Goal: Contribute content: Add original content to the website for others to see

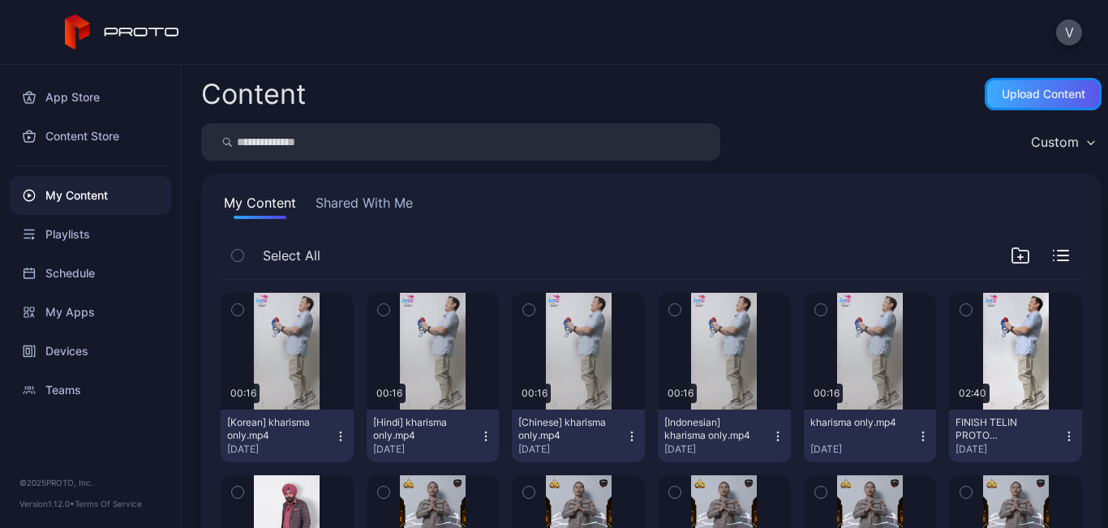
click at [999, 78] on div "Upload Content" at bounding box center [1043, 94] width 117 height 32
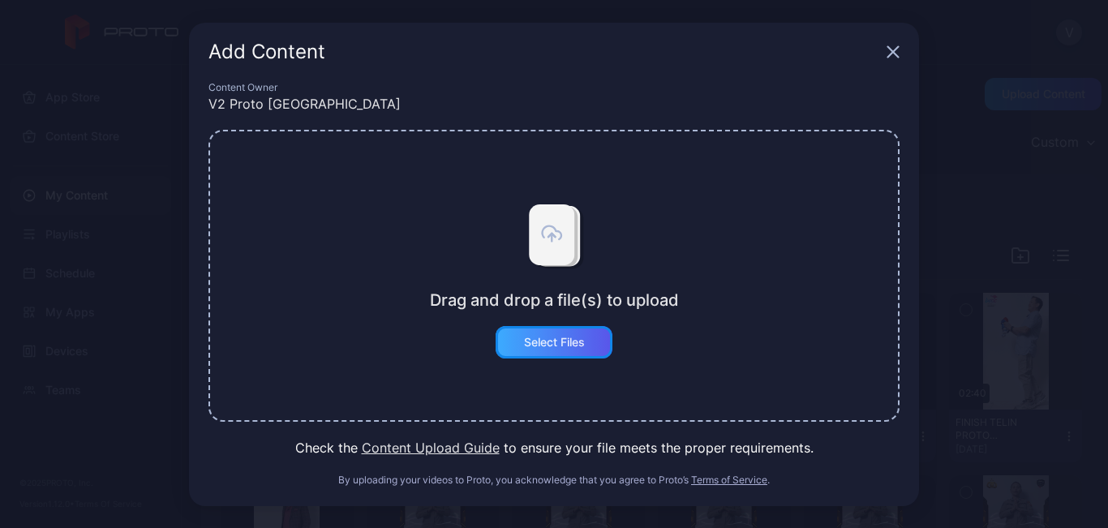
click at [579, 352] on div "Select Files" at bounding box center [554, 342] width 117 height 32
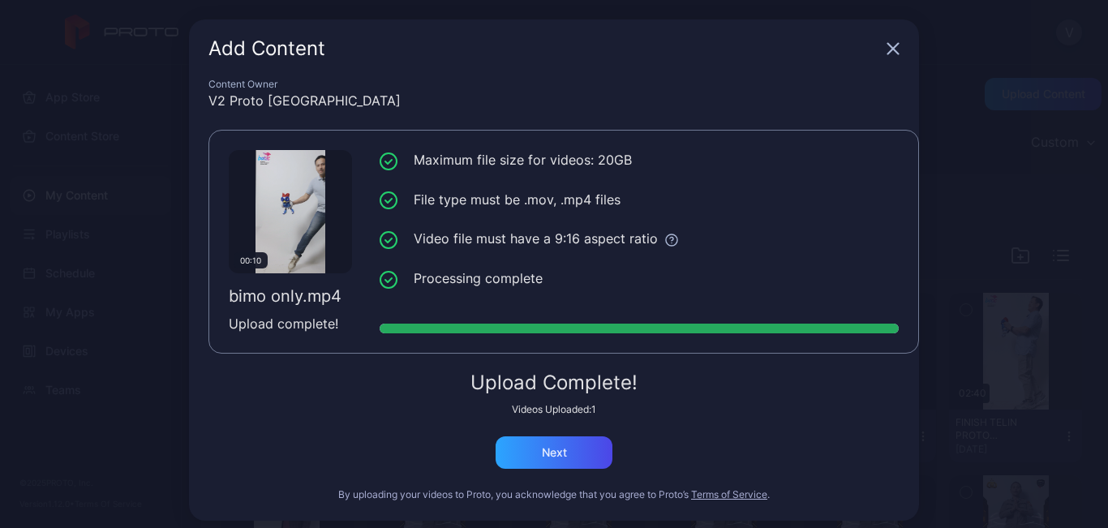
click at [857, 86] on div "Content Owner" at bounding box center [554, 84] width 691 height 13
click at [561, 454] on div "Next" at bounding box center [554, 453] width 117 height 32
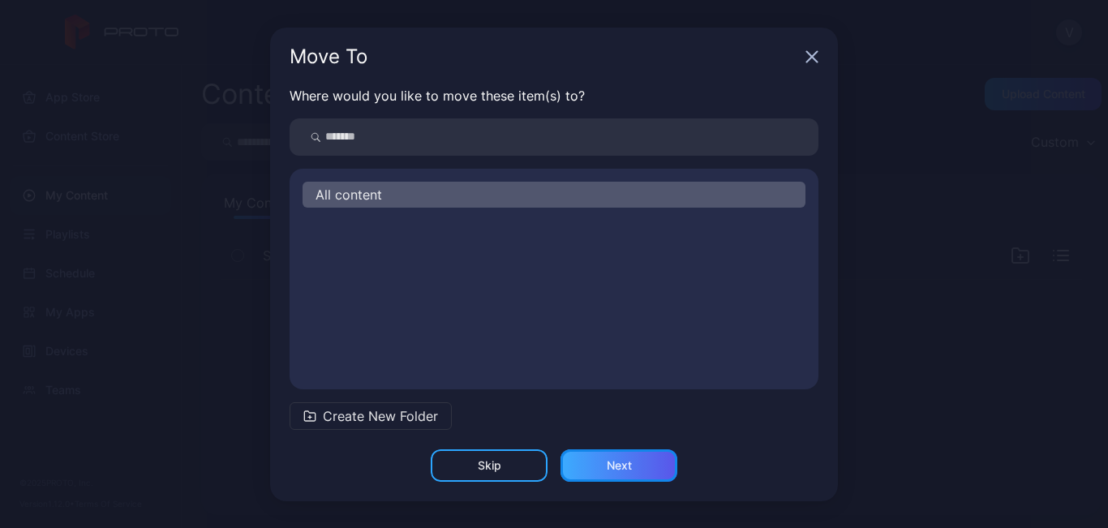
click at [630, 471] on div "Next" at bounding box center [619, 465] width 25 height 13
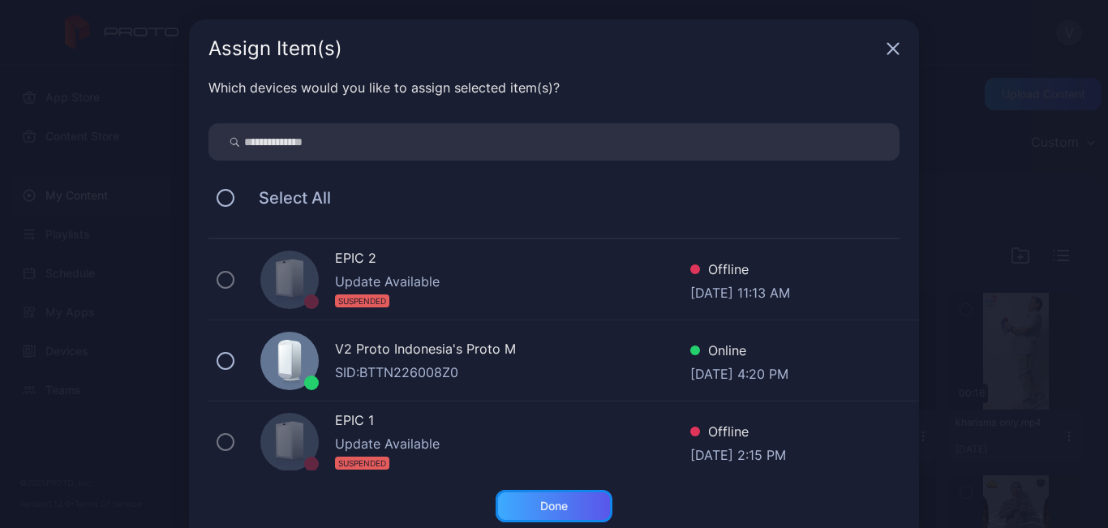
click at [576, 498] on div "Done" at bounding box center [554, 506] width 117 height 32
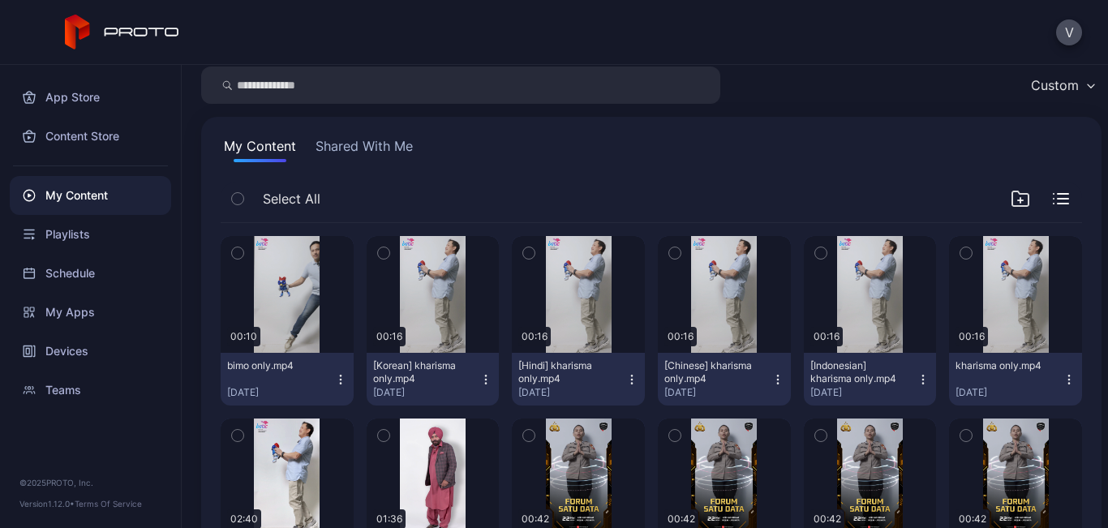
scroll to position [81, 0]
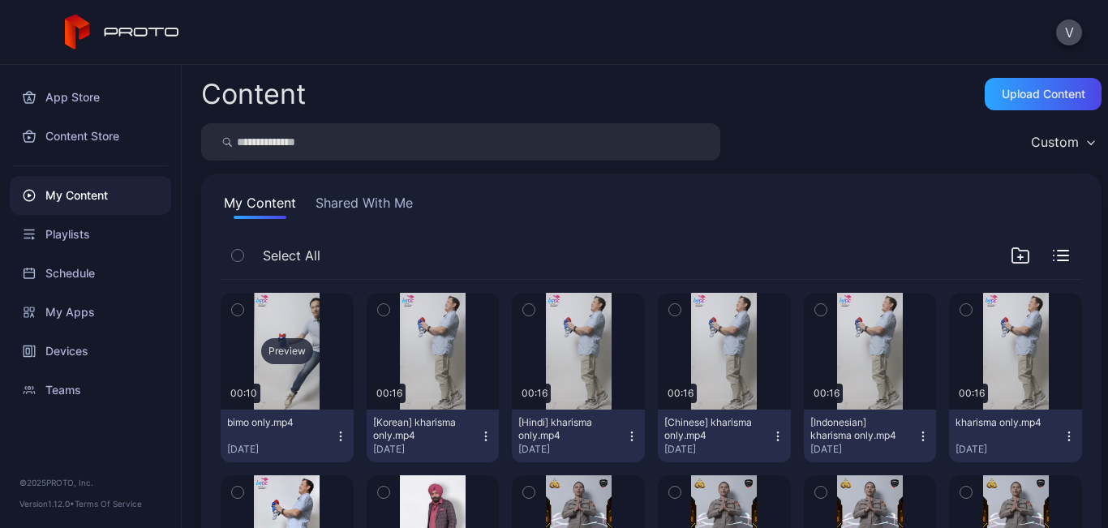
scroll to position [81, 0]
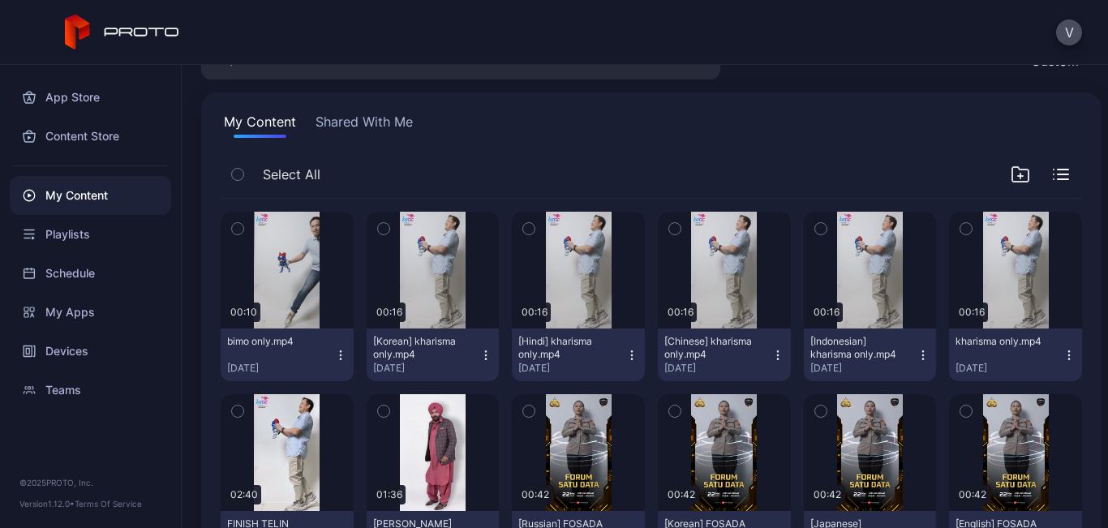
click at [337, 349] on icon "button" at bounding box center [340, 355] width 13 height 13
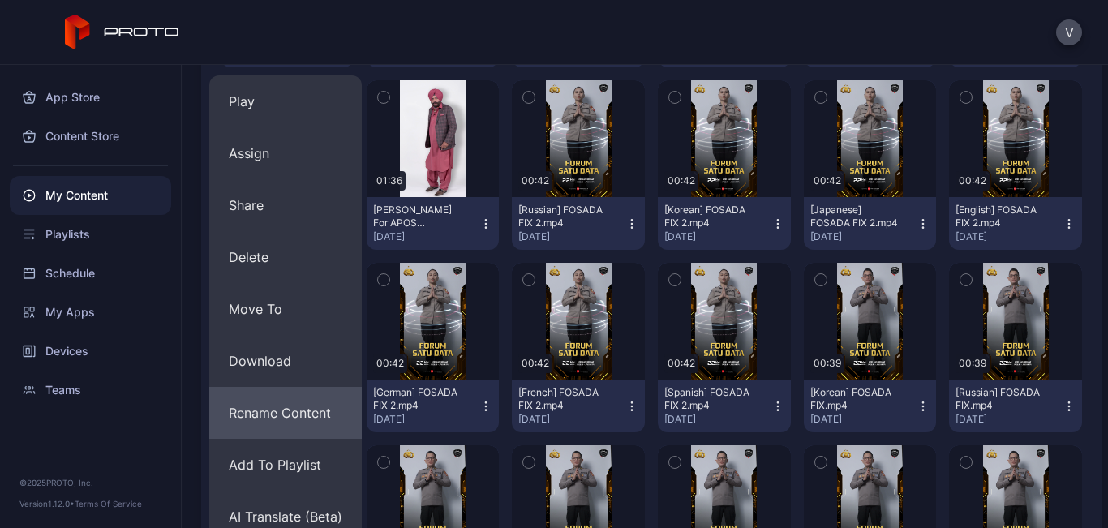
scroll to position [406, 0]
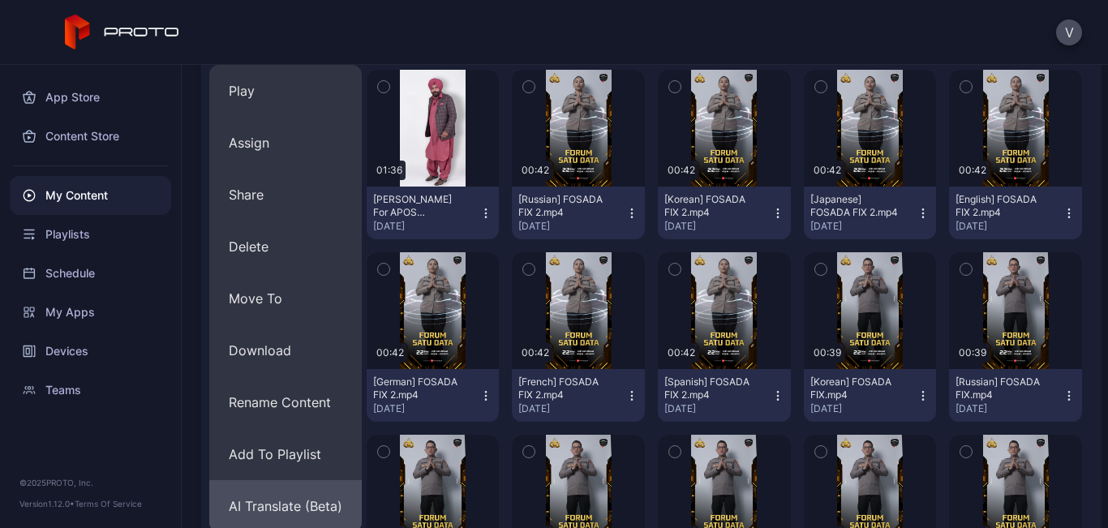
click at [290, 514] on button "AI Translate (Beta)" at bounding box center [285, 506] width 153 height 52
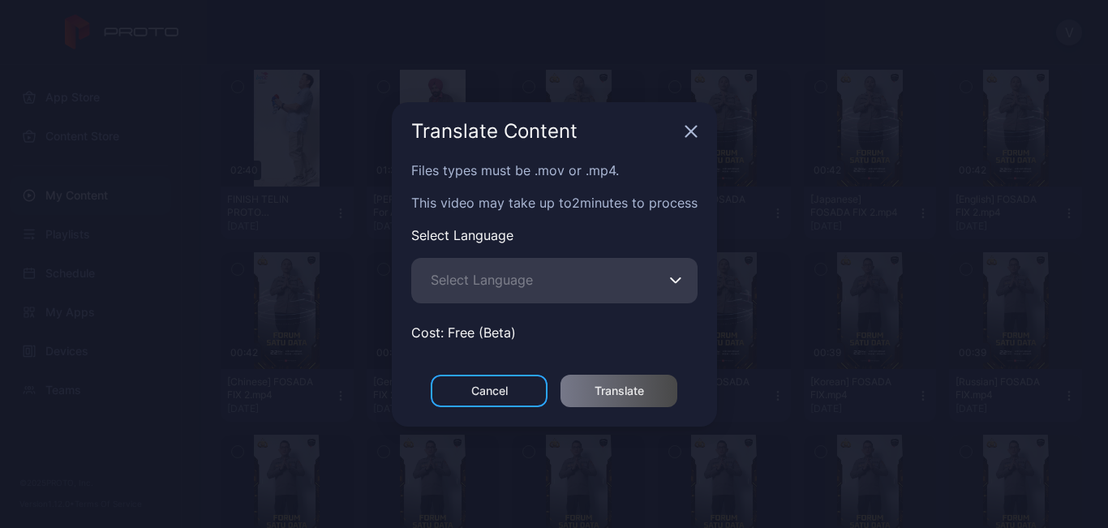
click at [676, 279] on icon "button" at bounding box center [676, 280] width 12 height 6
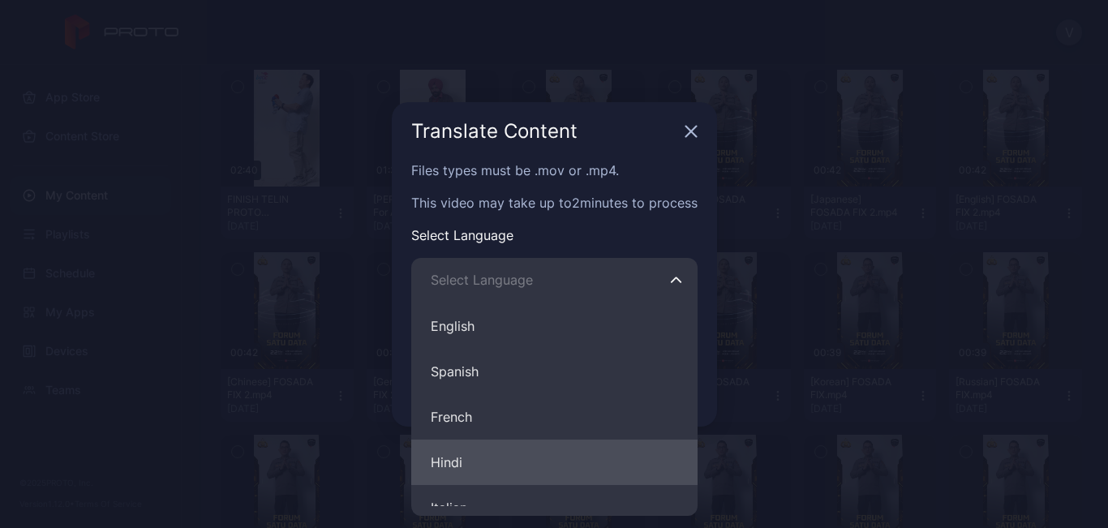
click at [446, 448] on button "Hindi" at bounding box center [554, 462] width 286 height 45
type input "*****"
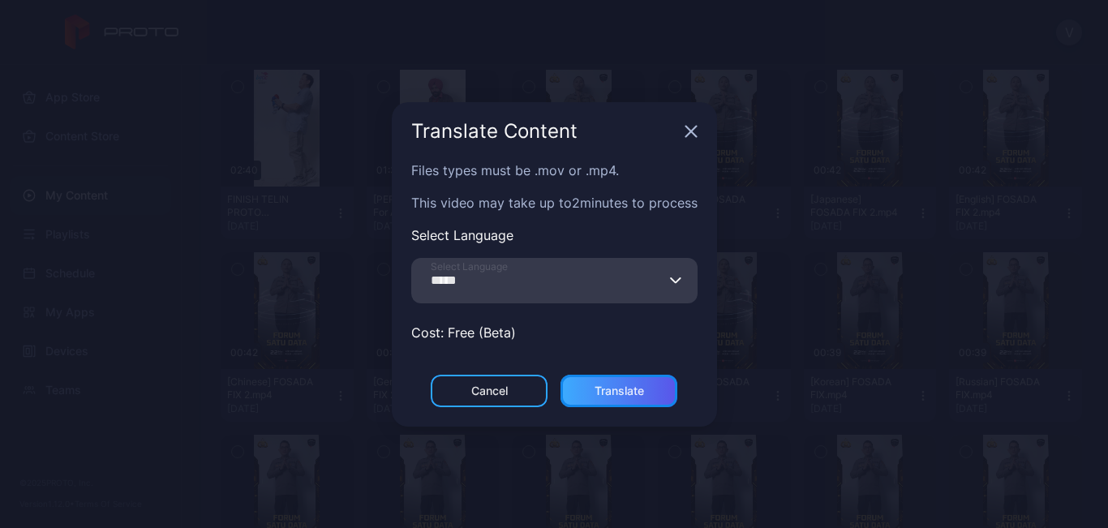
click at [617, 391] on div "Translate" at bounding box center [619, 391] width 49 height 13
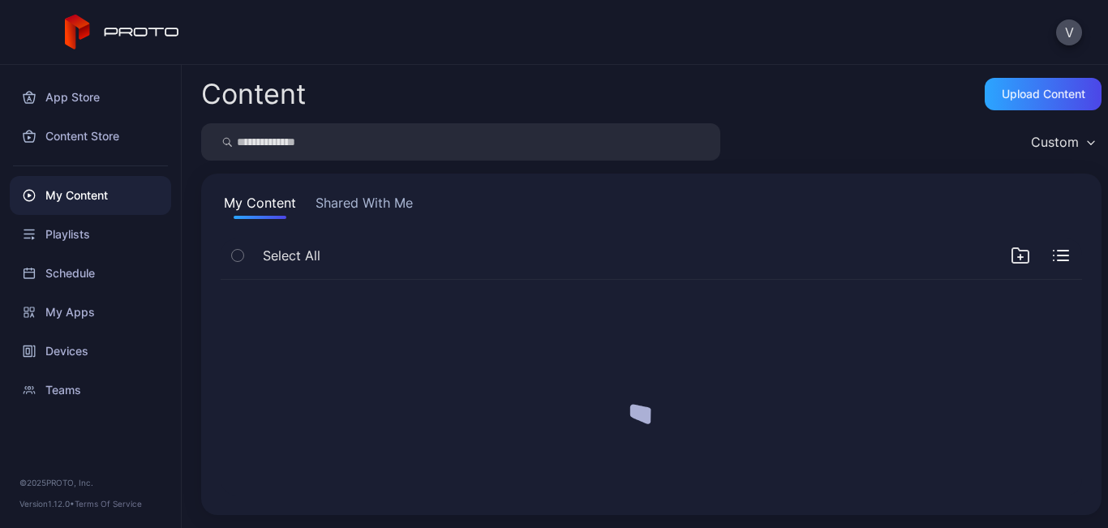
scroll to position [0, 0]
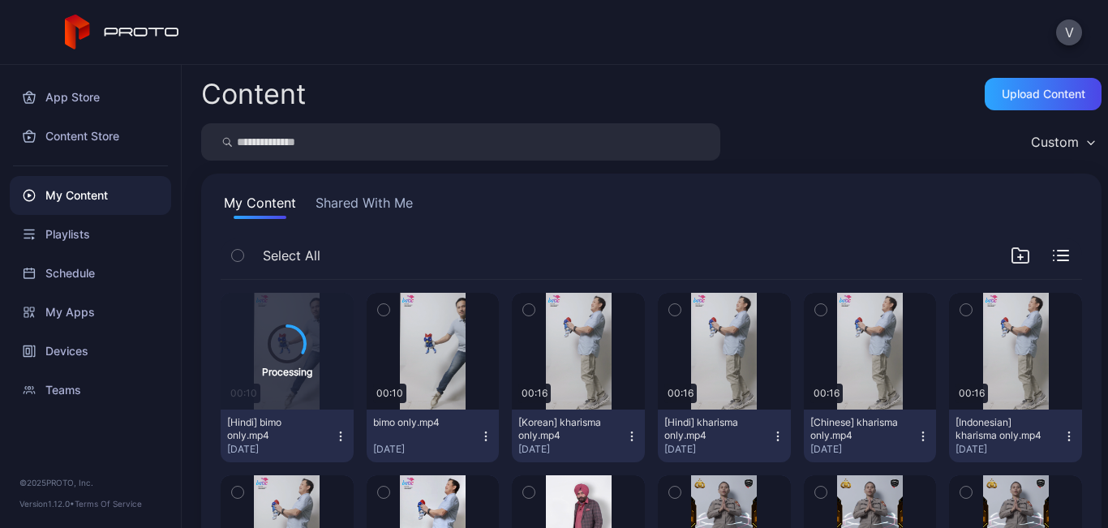
click at [480, 438] on icon "button" at bounding box center [486, 436] width 13 height 13
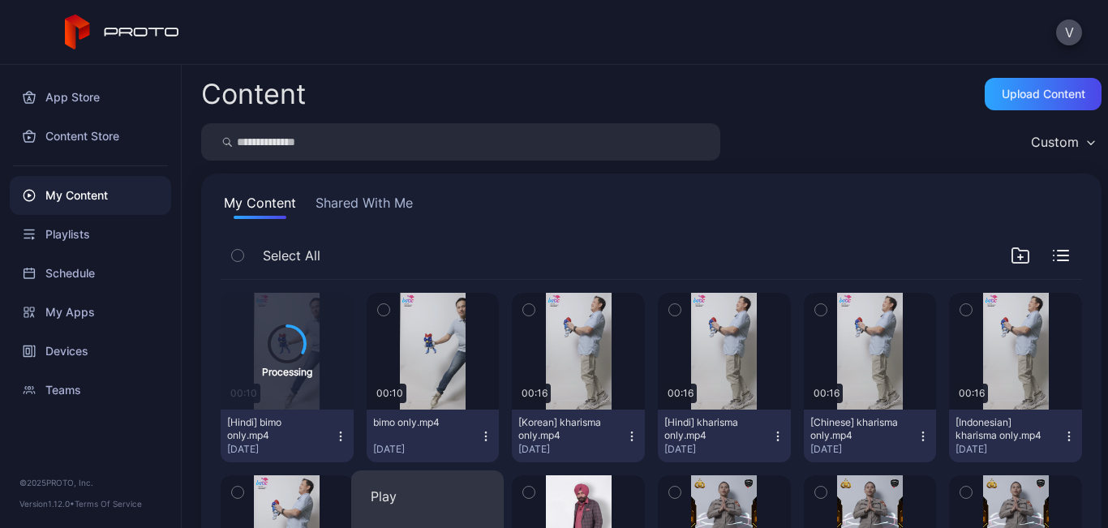
scroll to position [487, 0]
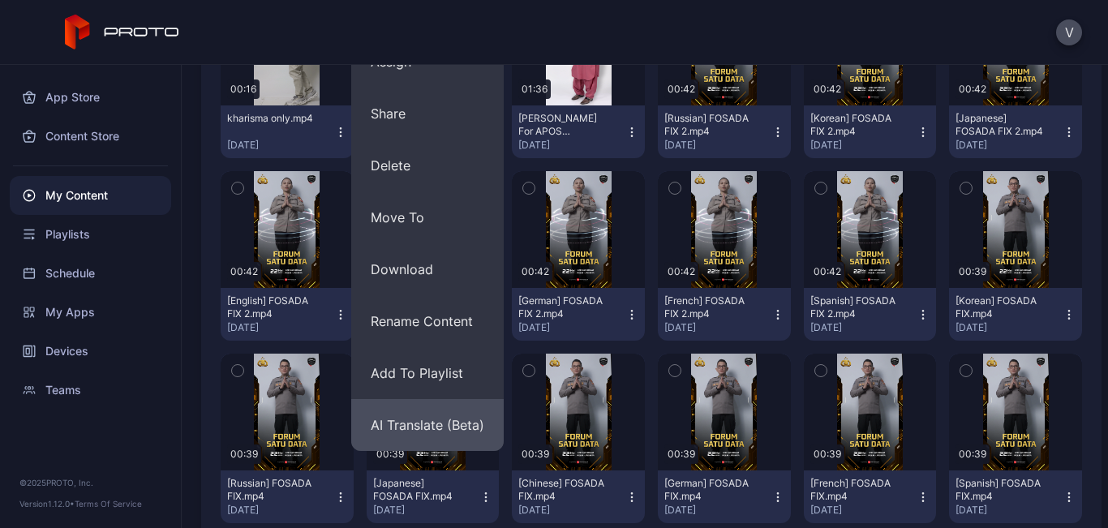
click at [454, 434] on button "AI Translate (Beta)" at bounding box center [427, 425] width 153 height 52
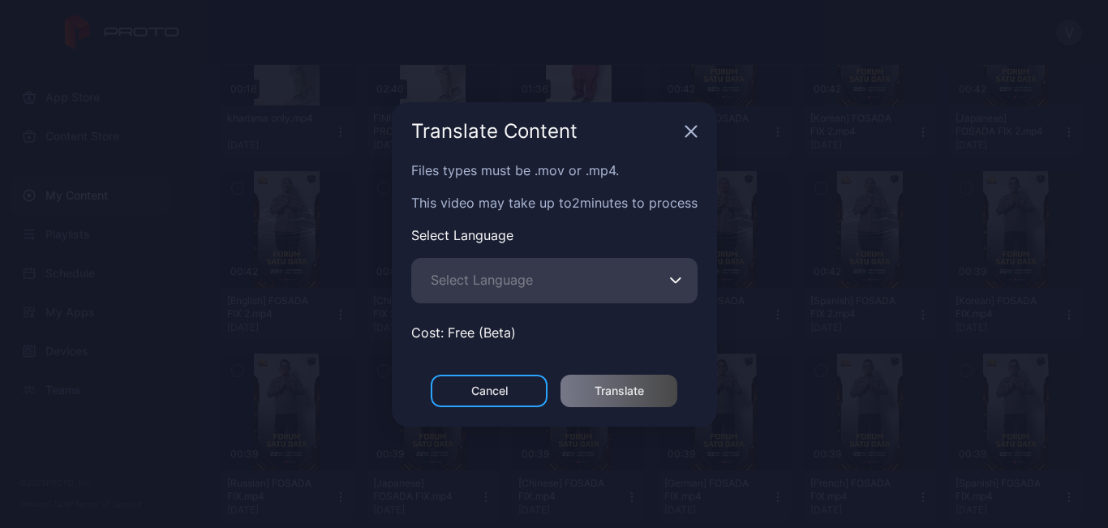
click at [676, 277] on button "Select Language" at bounding box center [676, 280] width 13 height 45
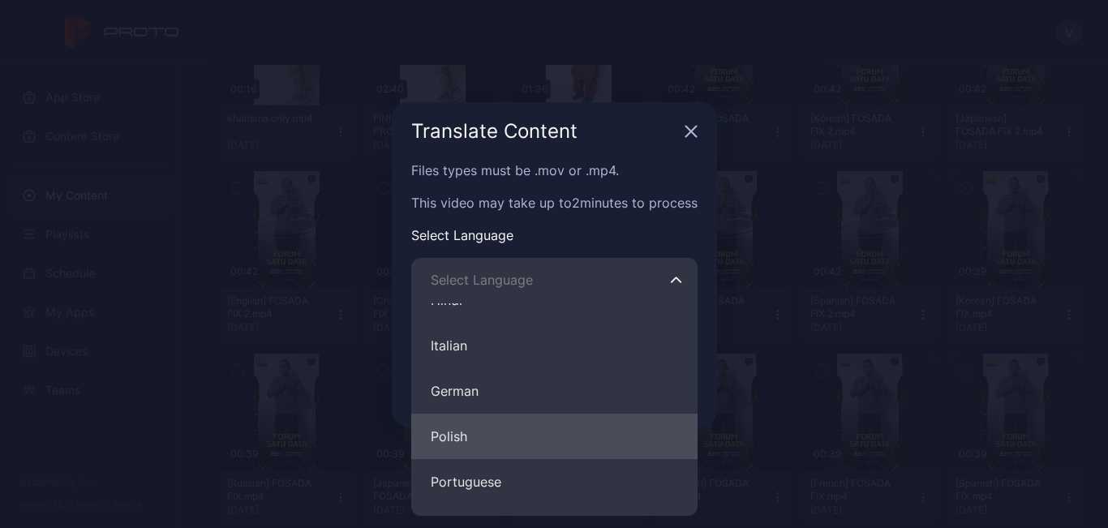
scroll to position [243, 0]
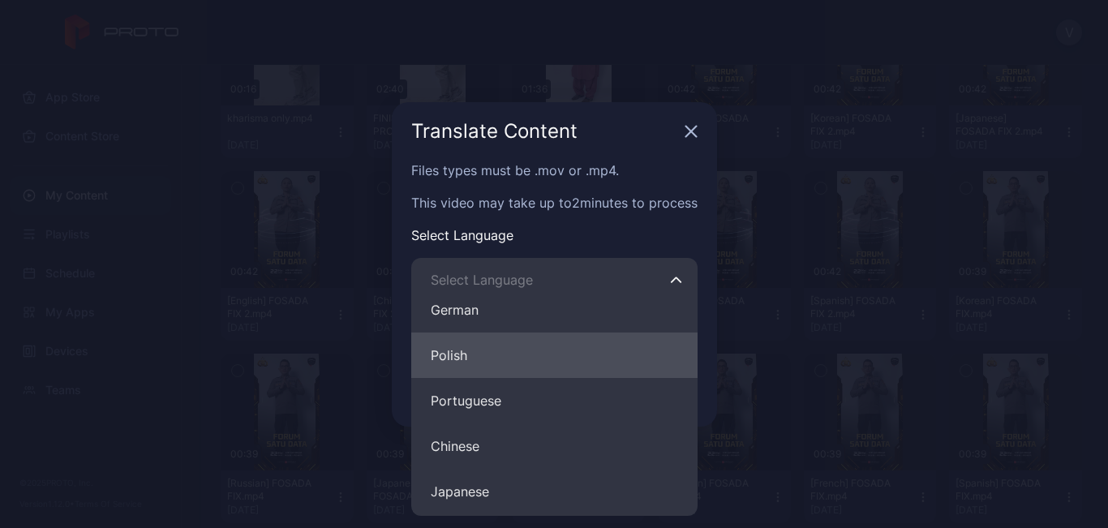
click at [475, 448] on button "Chinese" at bounding box center [554, 446] width 286 height 45
type input "*******"
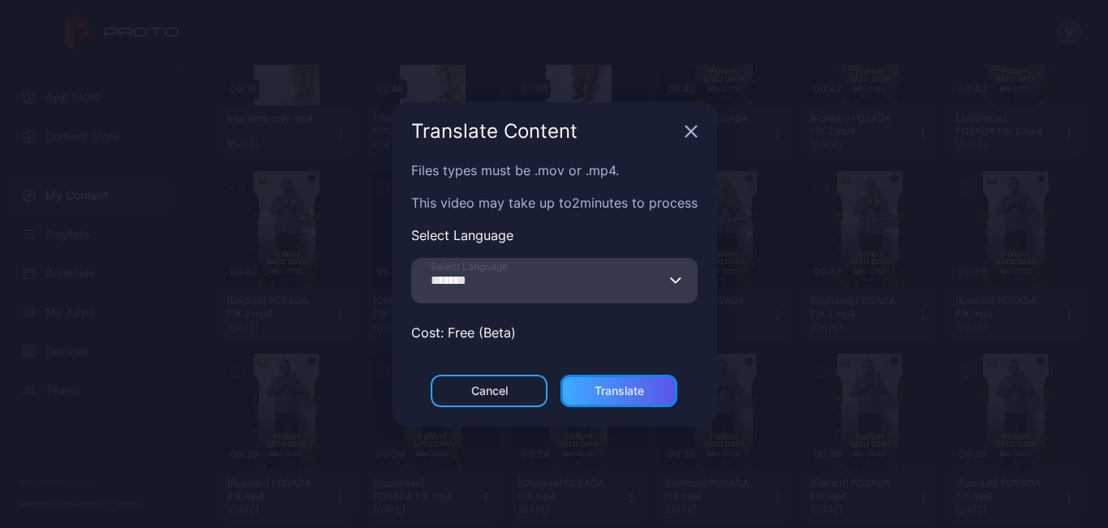
click at [596, 389] on div "Translate" at bounding box center [619, 391] width 49 height 13
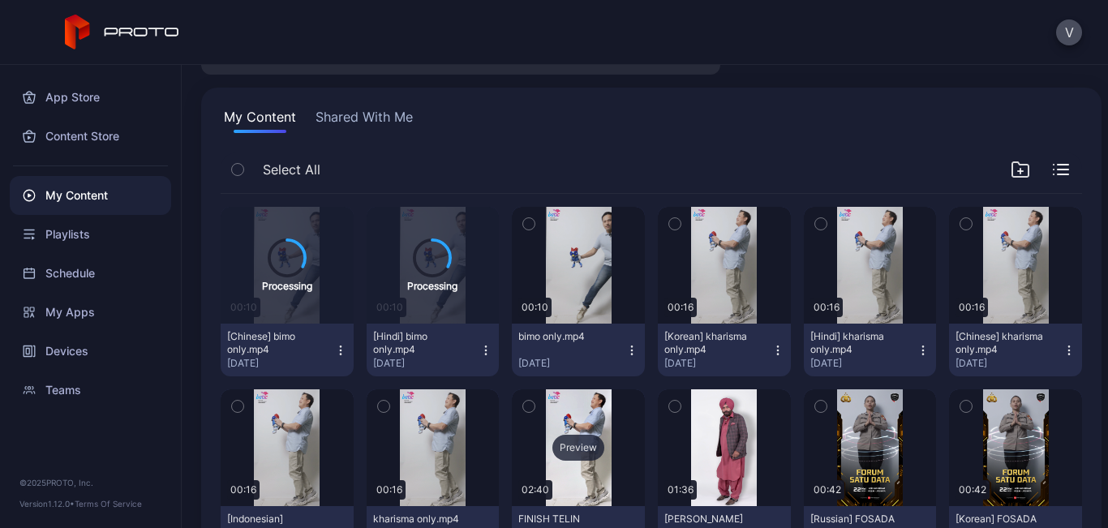
scroll to position [162, 0]
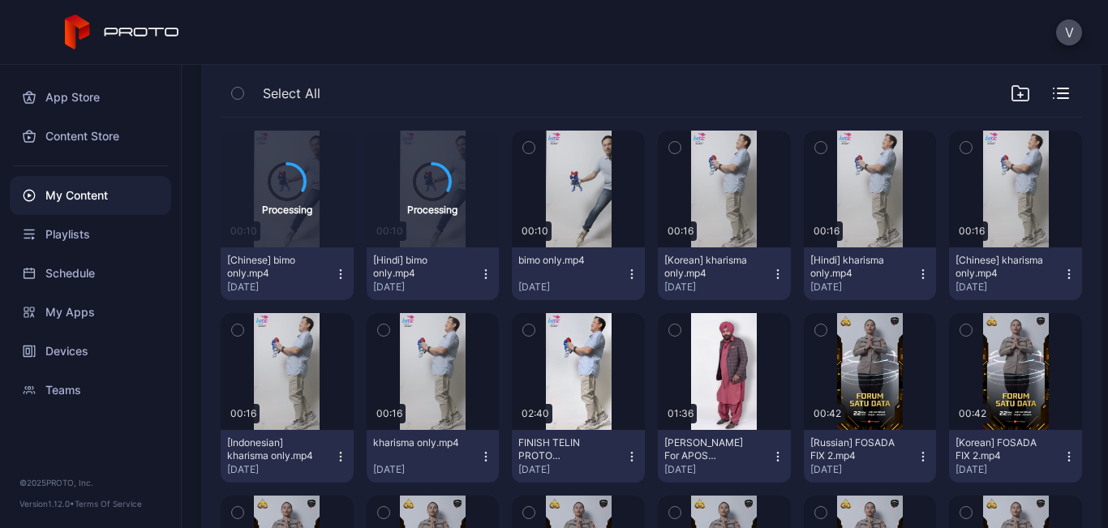
click at [631, 277] on icon "button" at bounding box center [631, 277] width 1 height 1
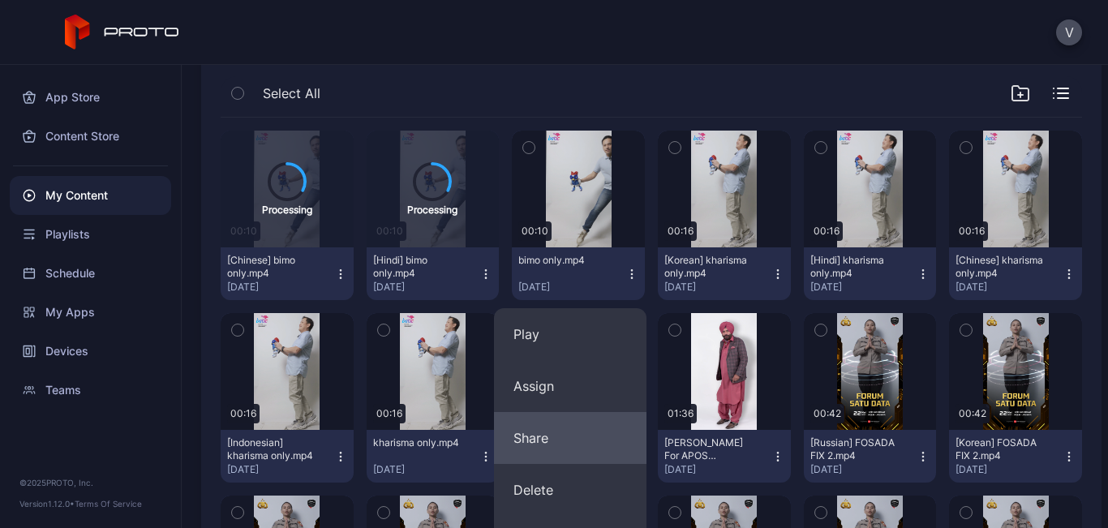
scroll to position [568, 0]
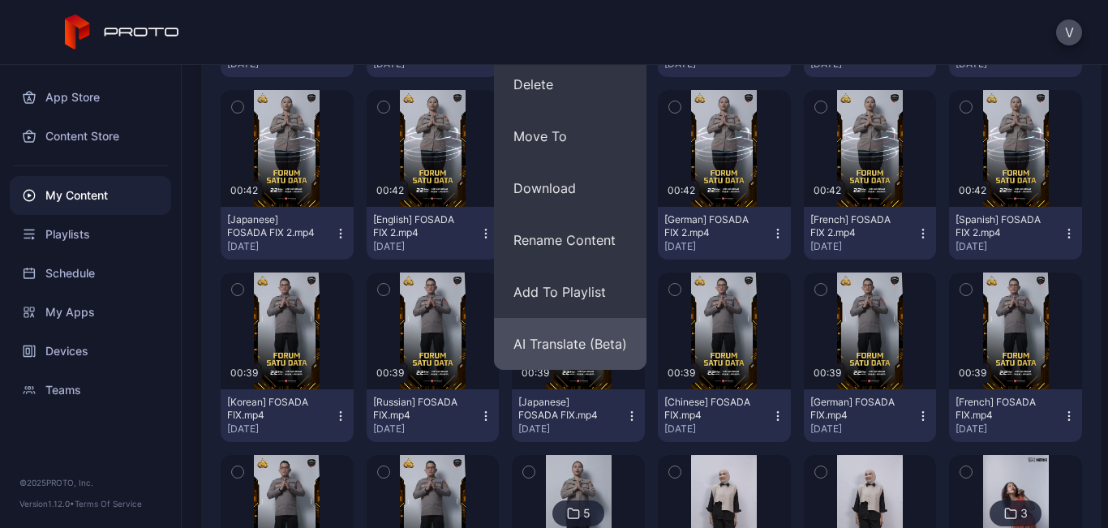
click at [565, 346] on button "AI Translate (Beta)" at bounding box center [570, 344] width 153 height 52
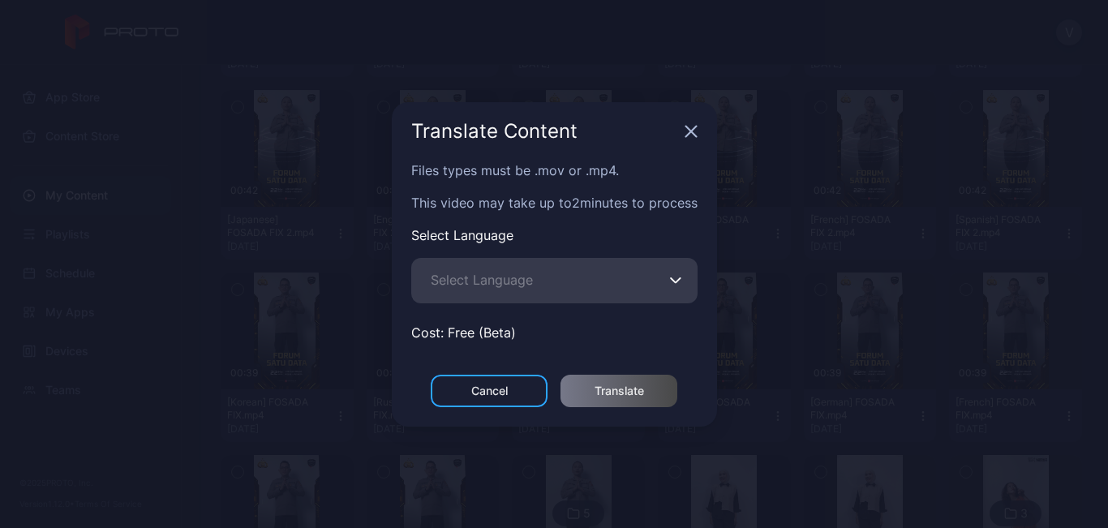
click at [678, 274] on button "Select Language" at bounding box center [676, 280] width 13 height 45
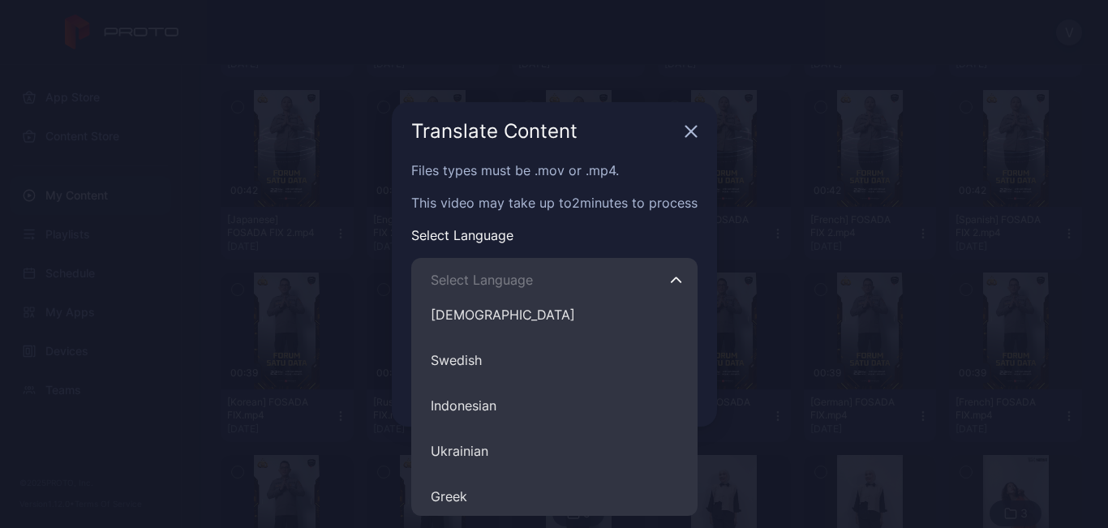
scroll to position [811, 0]
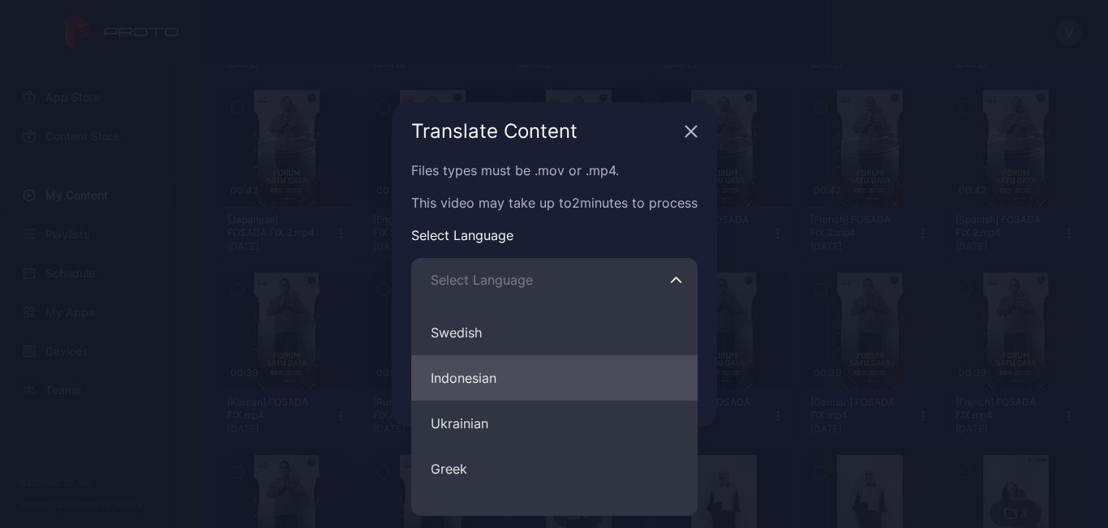
click at [453, 385] on button "Indonesian" at bounding box center [554, 377] width 286 height 45
type input "**********"
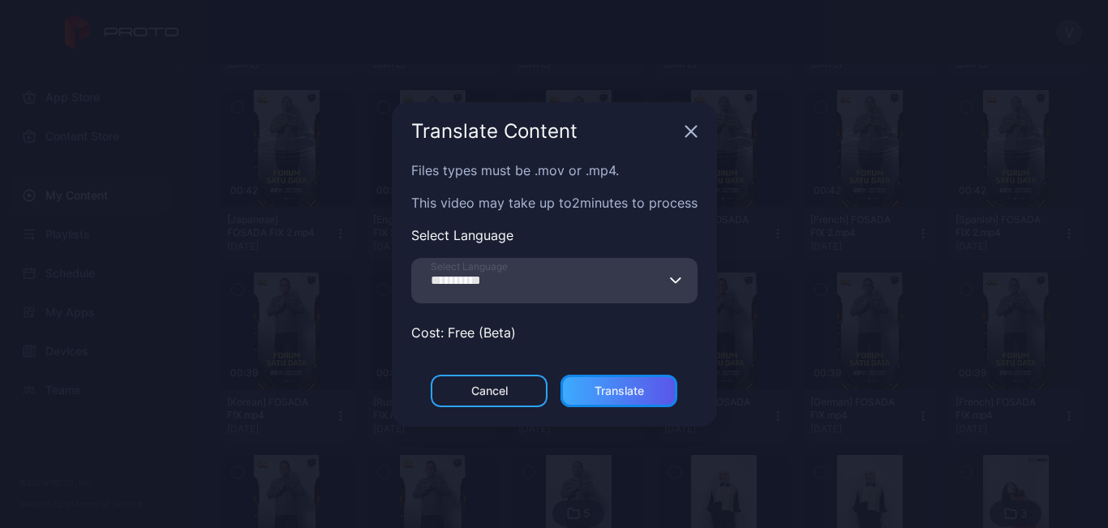
click at [622, 387] on div "Translate" at bounding box center [619, 391] width 49 height 13
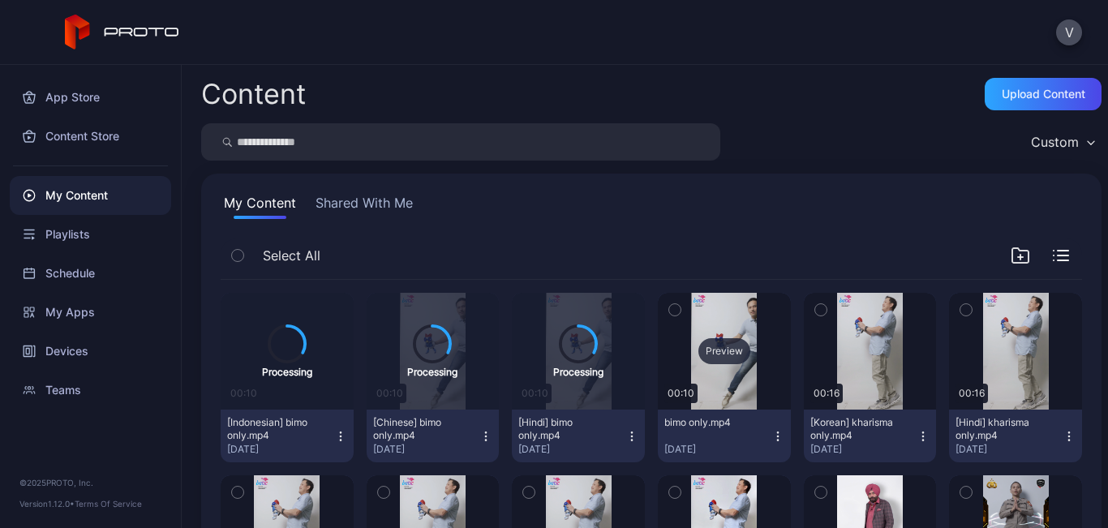
scroll to position [81, 0]
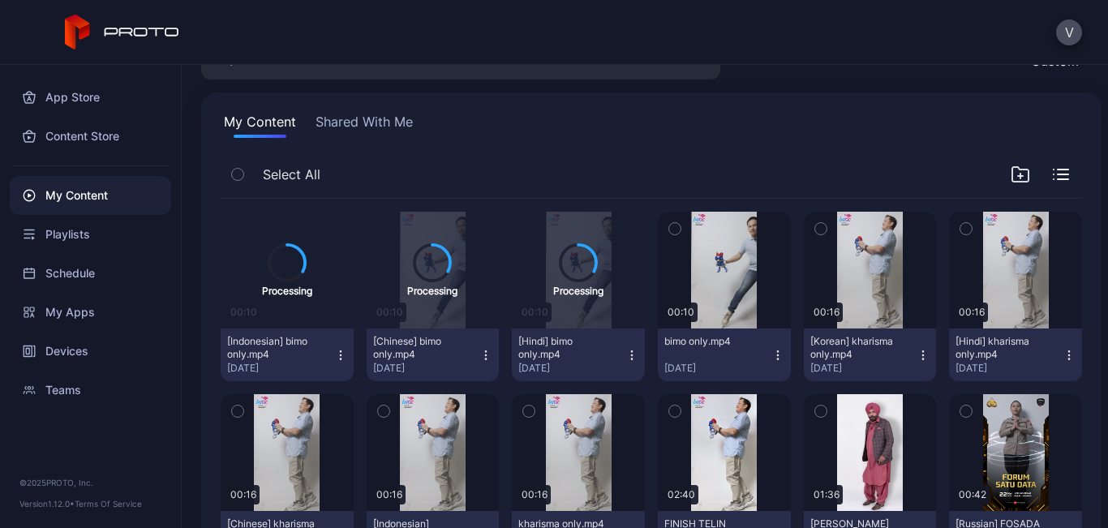
click at [777, 359] on icon "button" at bounding box center [777, 359] width 1 height 1
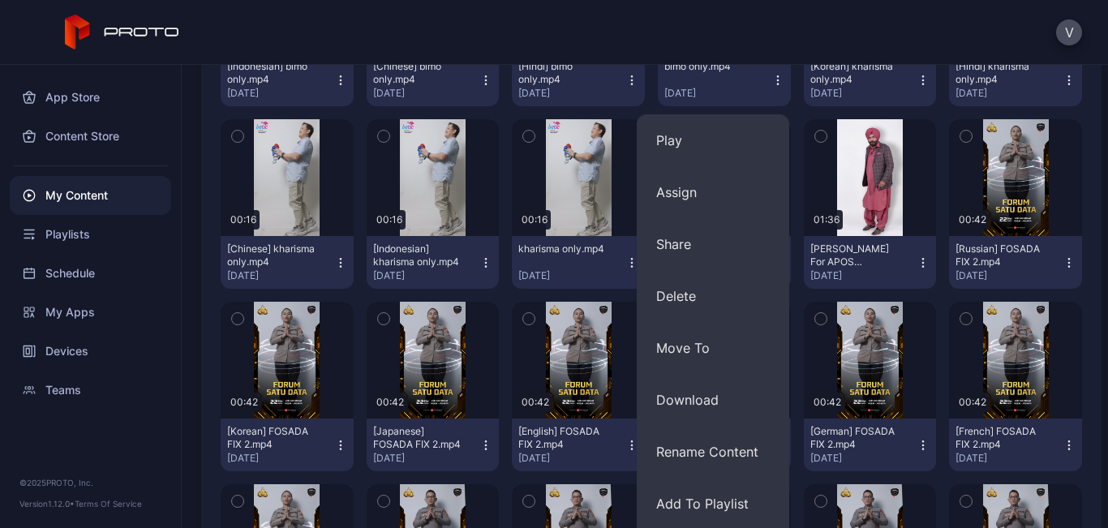
scroll to position [487, 0]
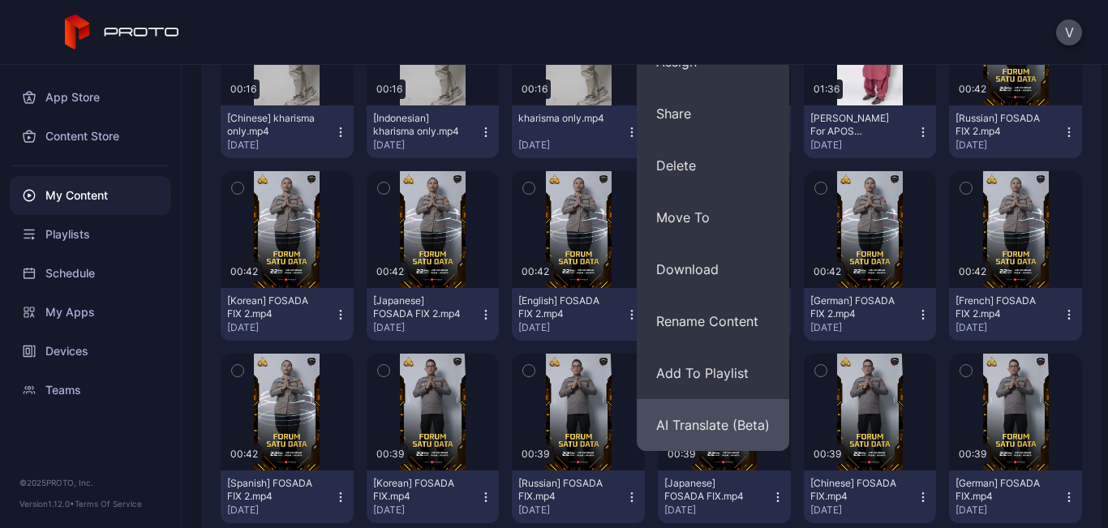
click at [692, 424] on button "AI Translate (Beta)" at bounding box center [713, 425] width 153 height 52
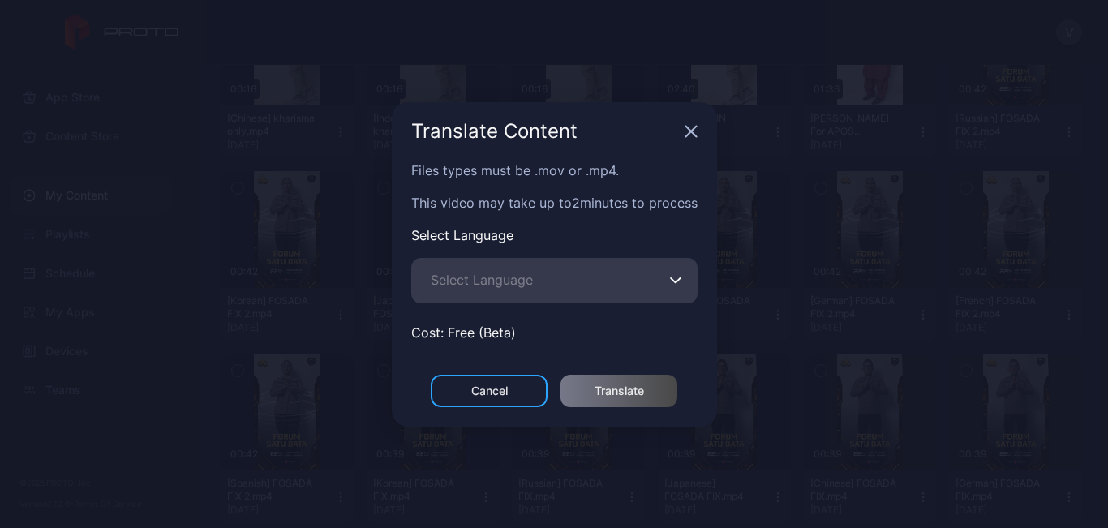
click at [678, 282] on icon "button" at bounding box center [677, 280] width 10 height 5
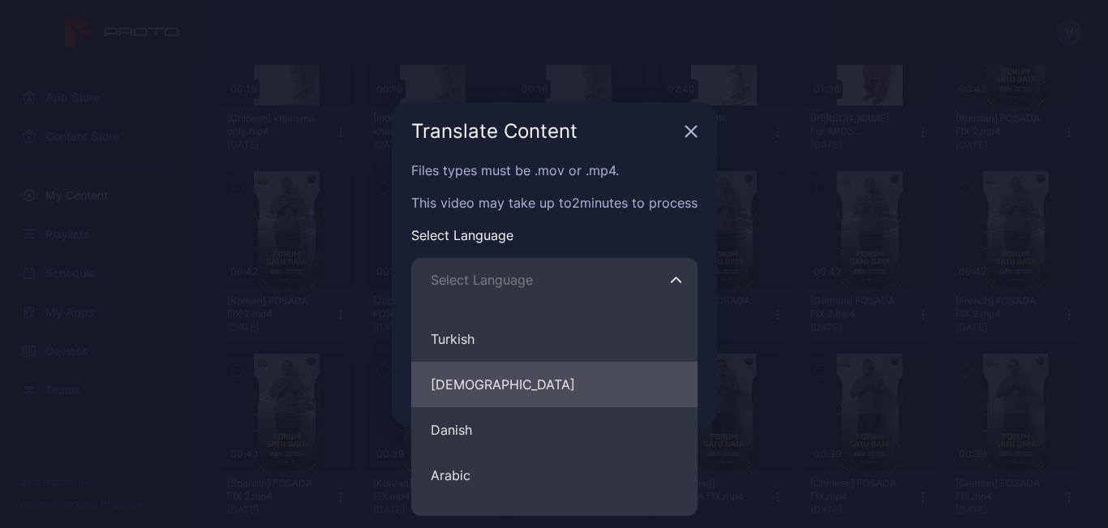
click at [465, 390] on button "Korean" at bounding box center [554, 384] width 286 height 45
type input "******"
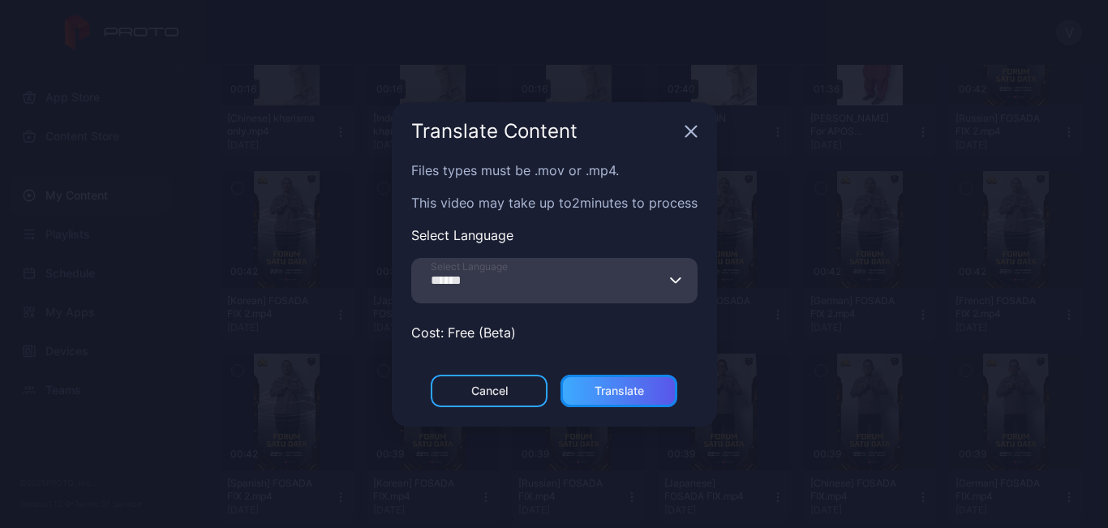
click at [617, 388] on div "Translate" at bounding box center [619, 391] width 49 height 13
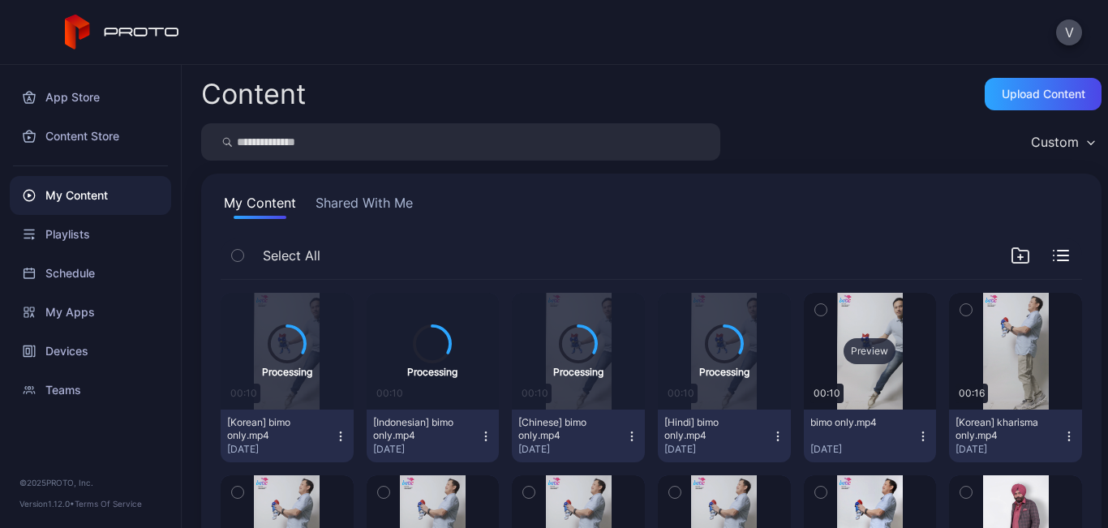
click at [850, 358] on div "Preview" at bounding box center [870, 351] width 52 height 26
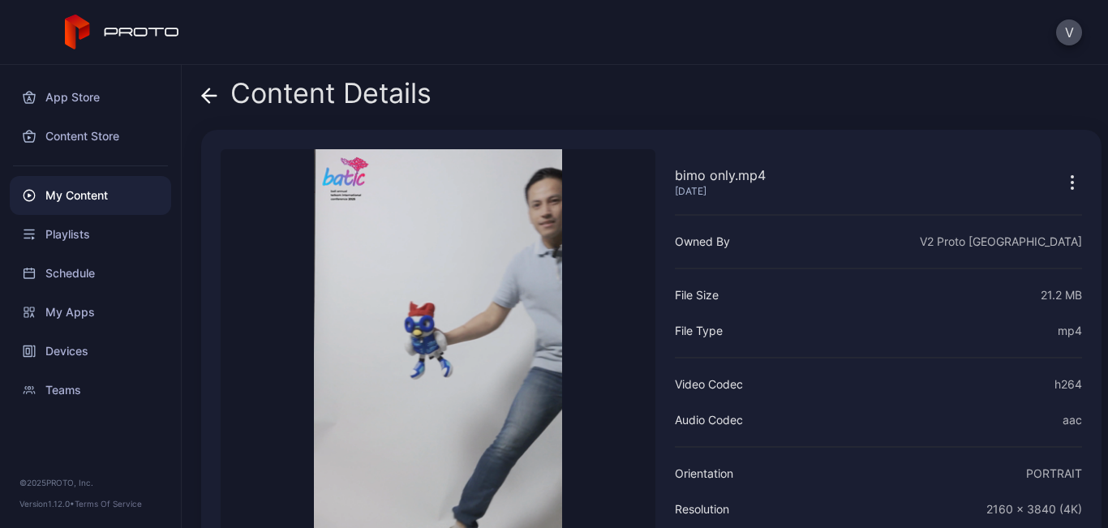
click at [211, 92] on icon at bounding box center [209, 96] width 16 height 16
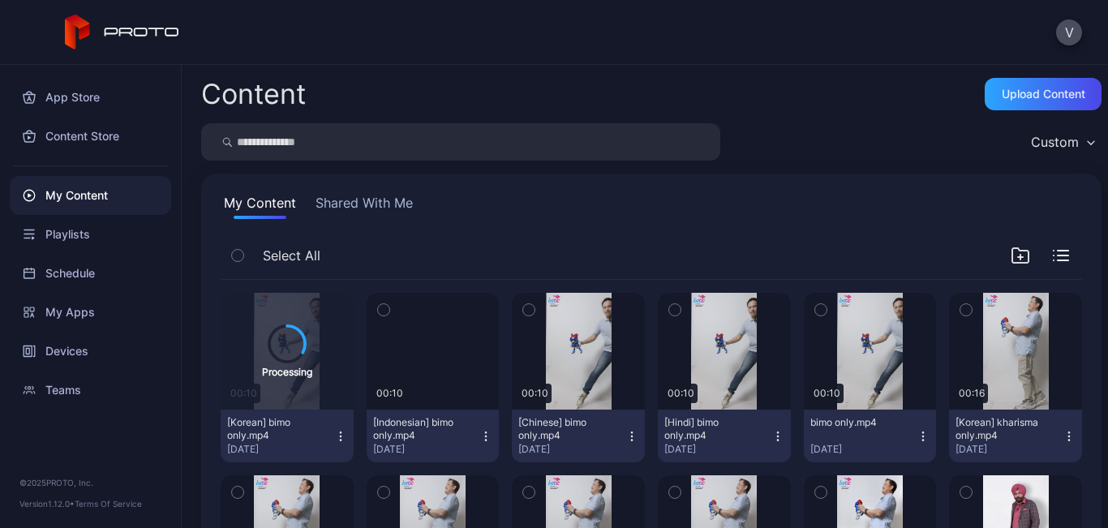
click at [777, 432] on icon "button" at bounding box center [777, 432] width 1 height 1
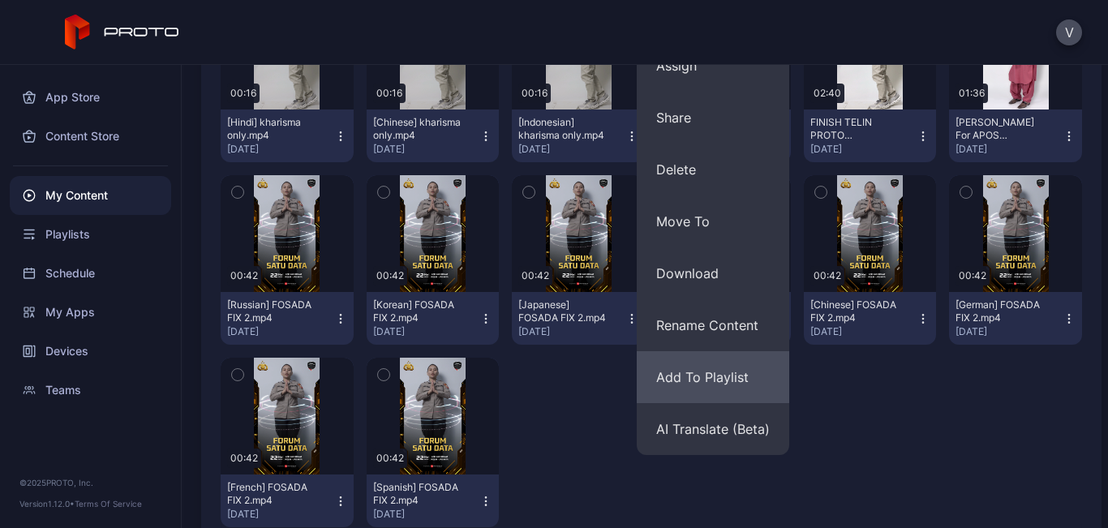
scroll to position [487, 0]
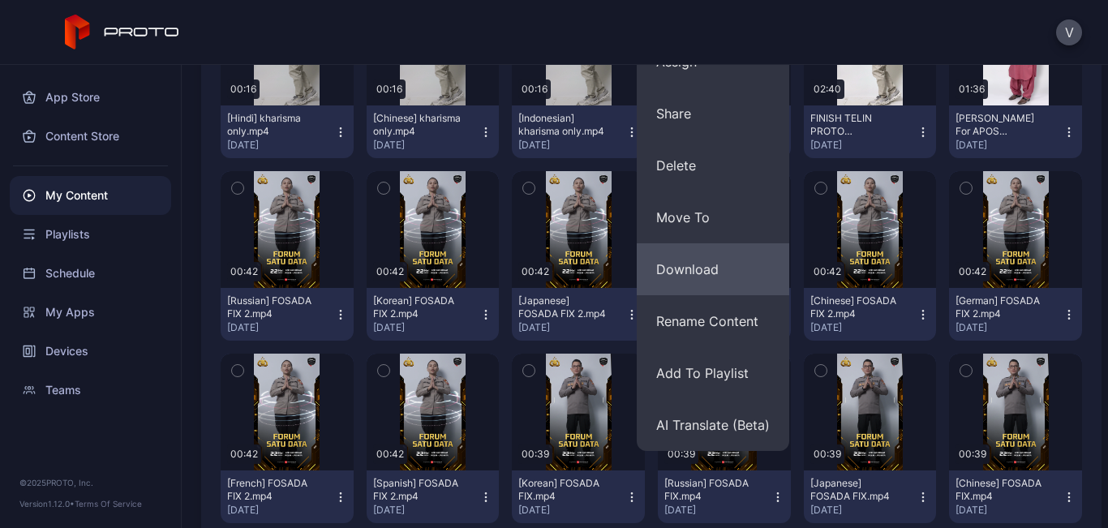
click at [699, 266] on button "Download" at bounding box center [713, 269] width 153 height 52
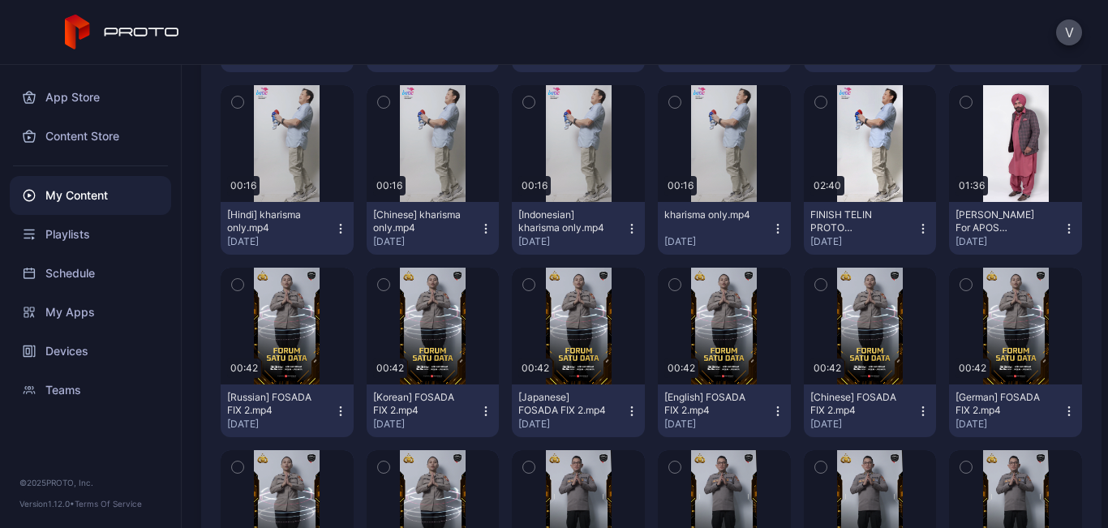
scroll to position [243, 0]
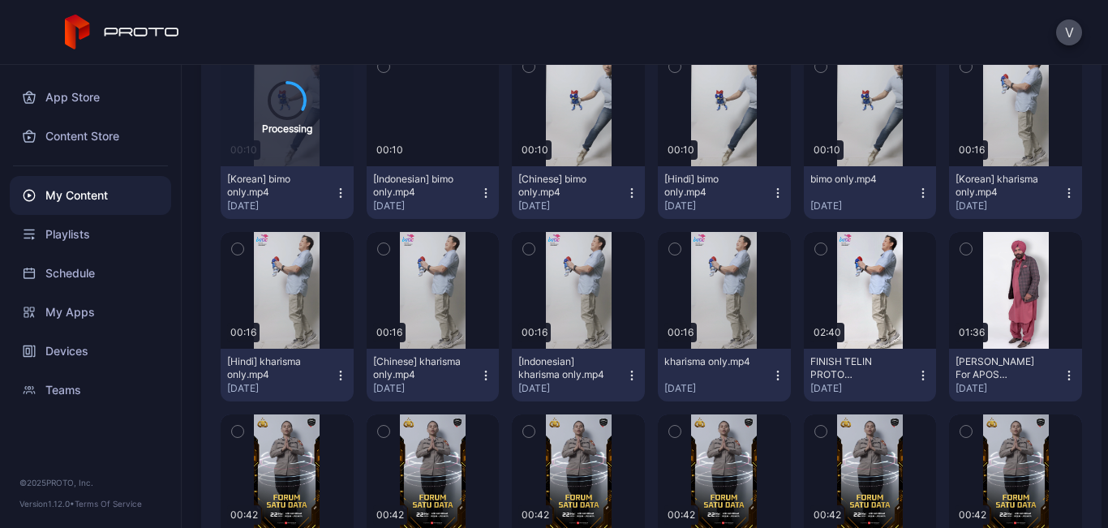
click at [626, 187] on icon "button" at bounding box center [632, 193] width 13 height 13
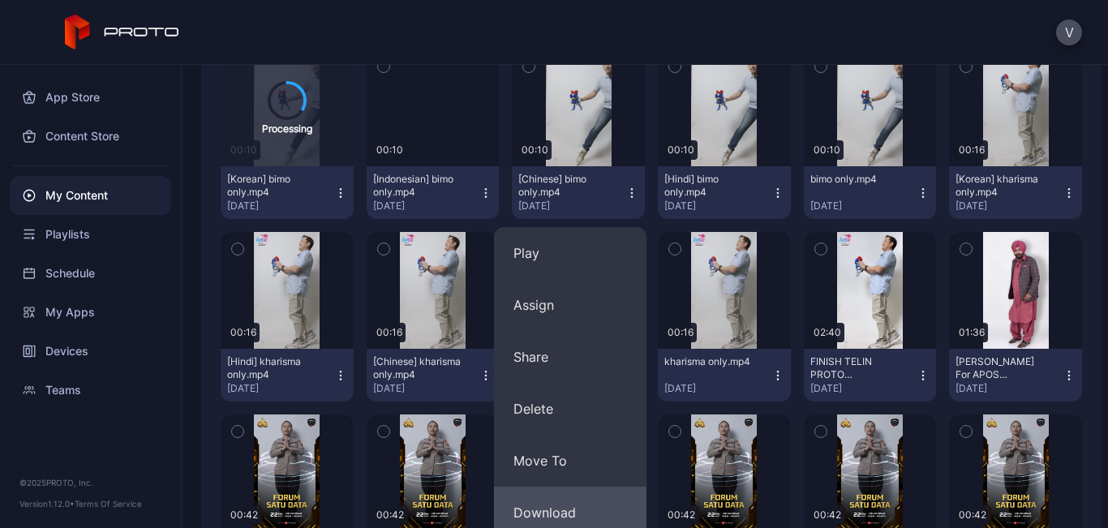
click at [561, 512] on button "Download" at bounding box center [570, 513] width 153 height 52
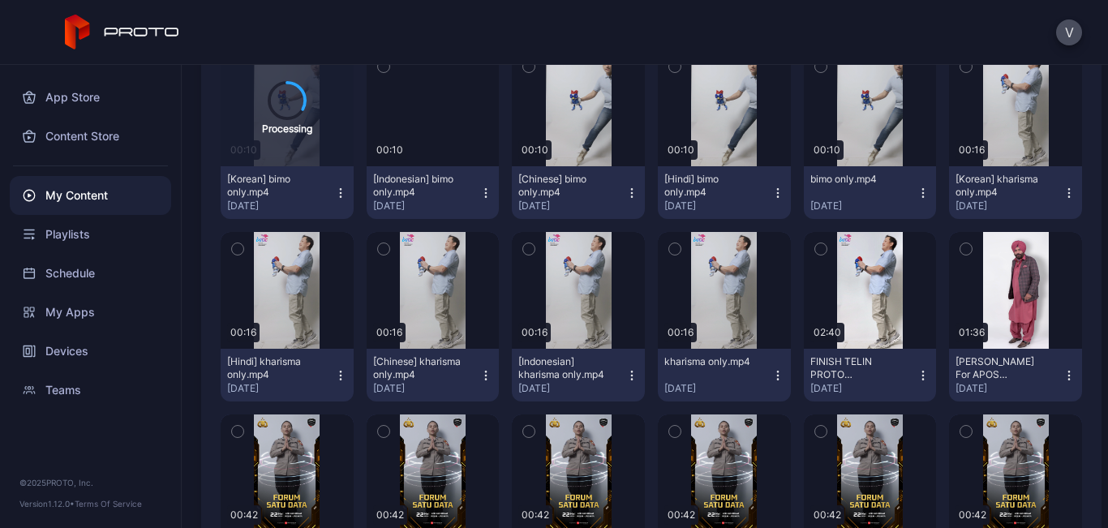
click at [480, 191] on icon "button" at bounding box center [486, 193] width 13 height 13
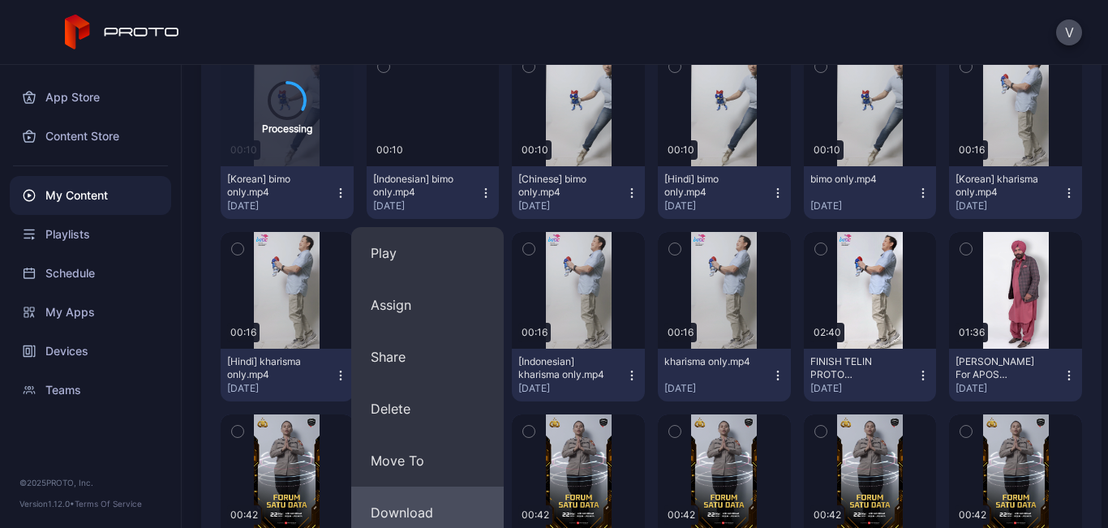
click at [414, 503] on button "Download" at bounding box center [427, 513] width 153 height 52
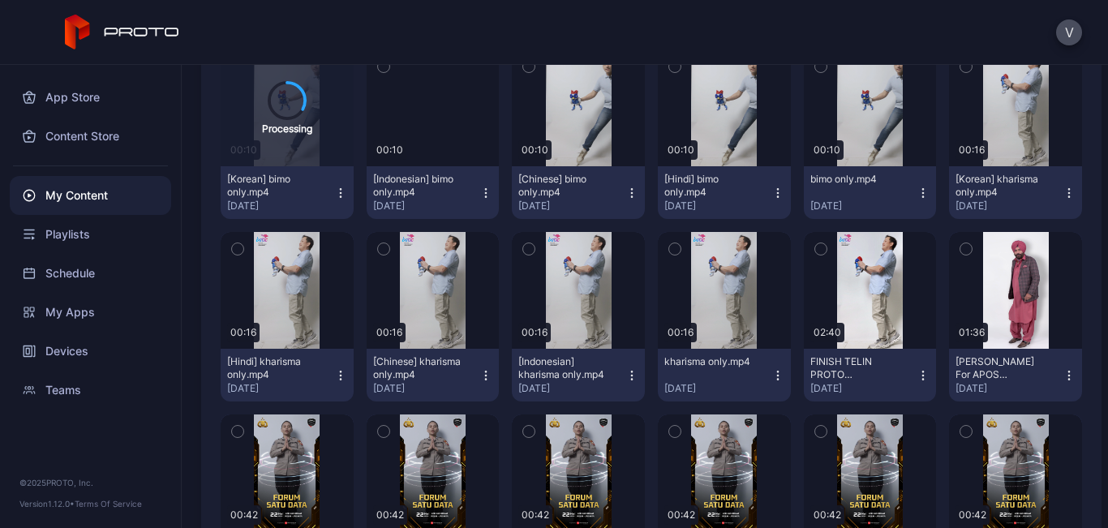
scroll to position [162, 0]
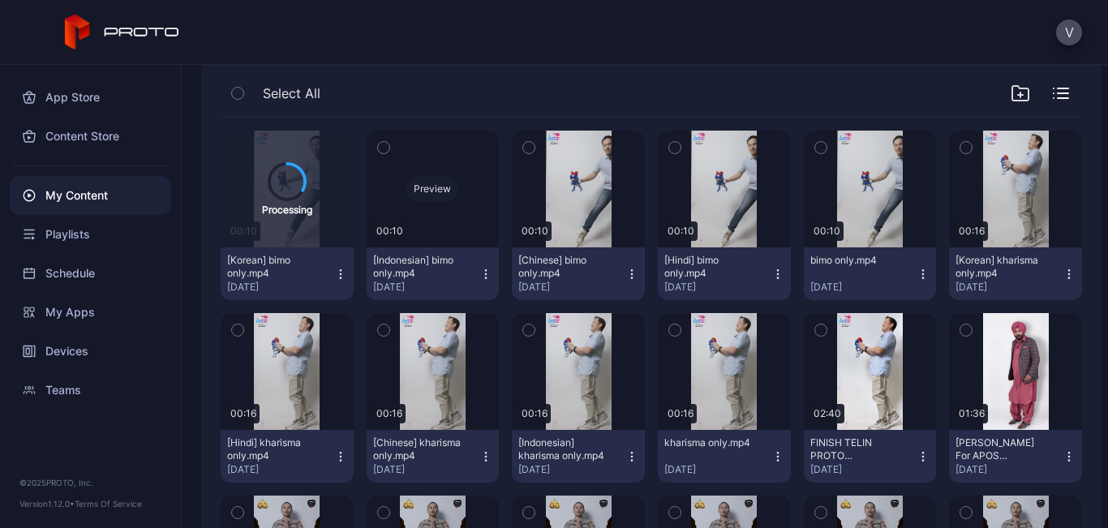
click at [448, 190] on div "Preview" at bounding box center [433, 189] width 52 height 26
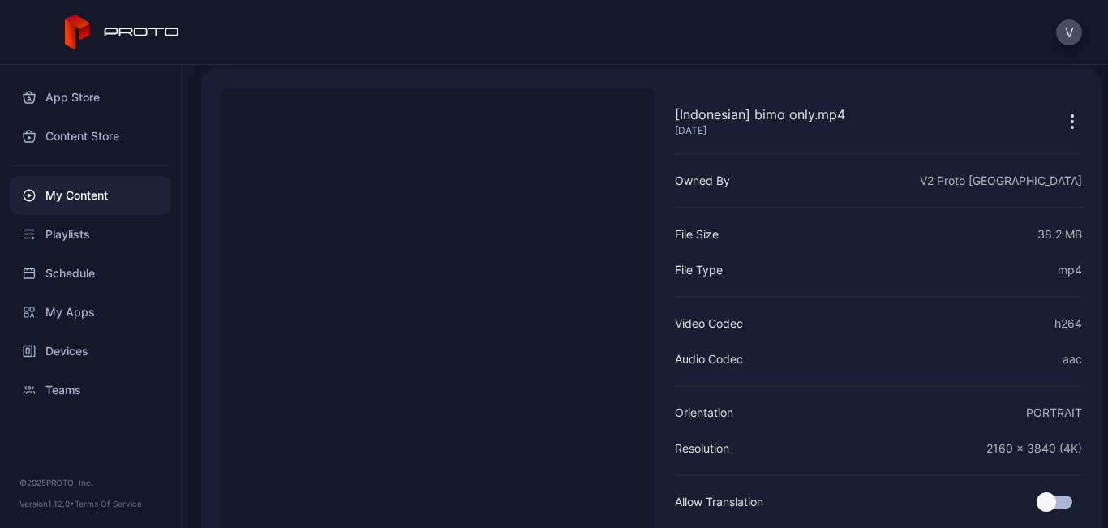
scroll to position [142, 0]
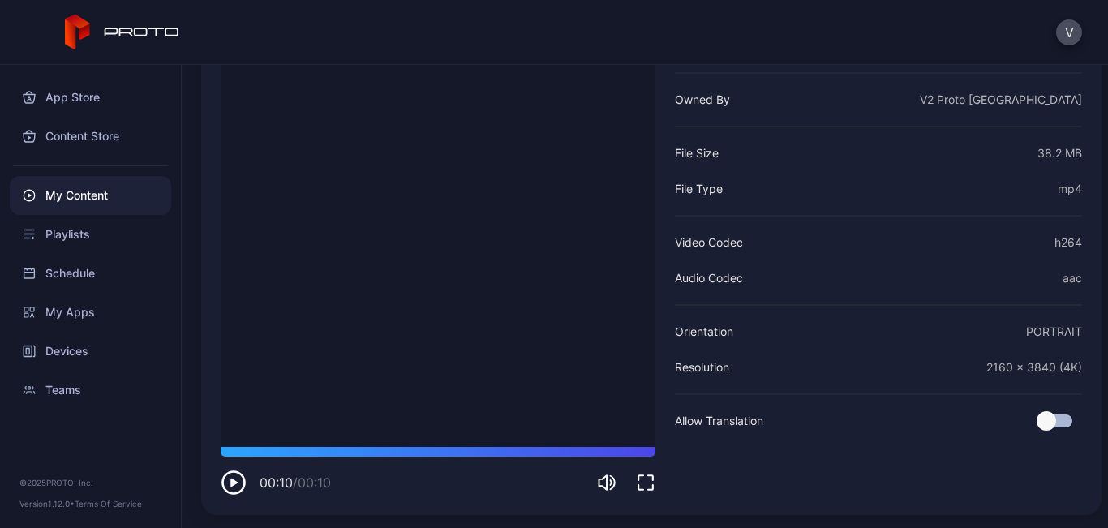
click at [230, 483] on icon "button" at bounding box center [234, 483] width 26 height 26
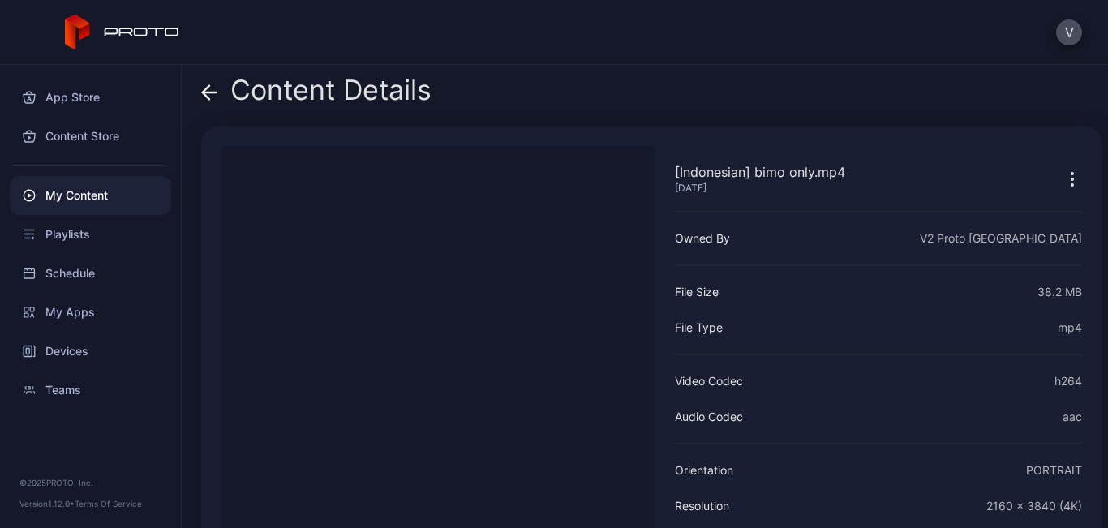
scroll to position [0, 0]
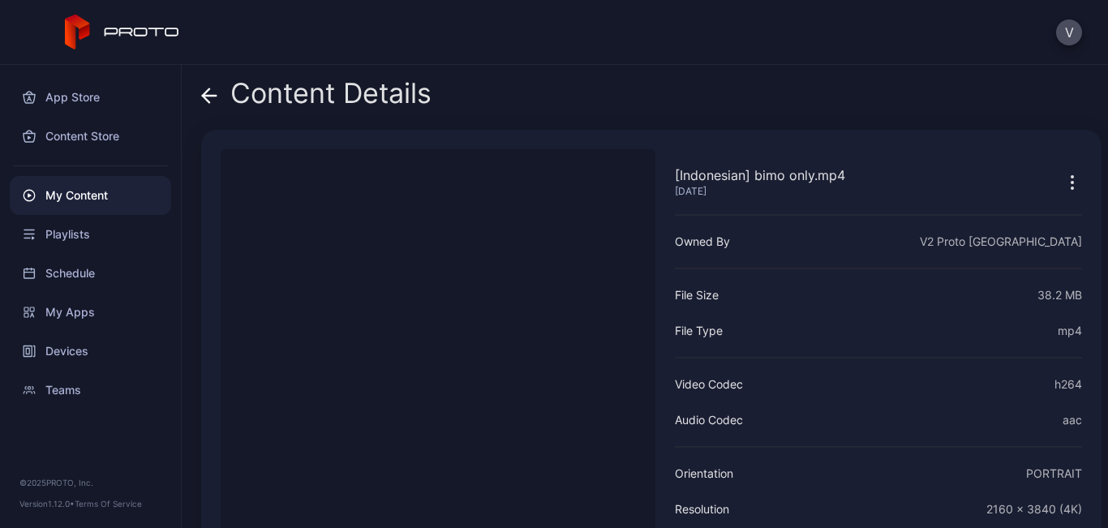
click at [212, 96] on icon at bounding box center [210, 96] width 14 height 0
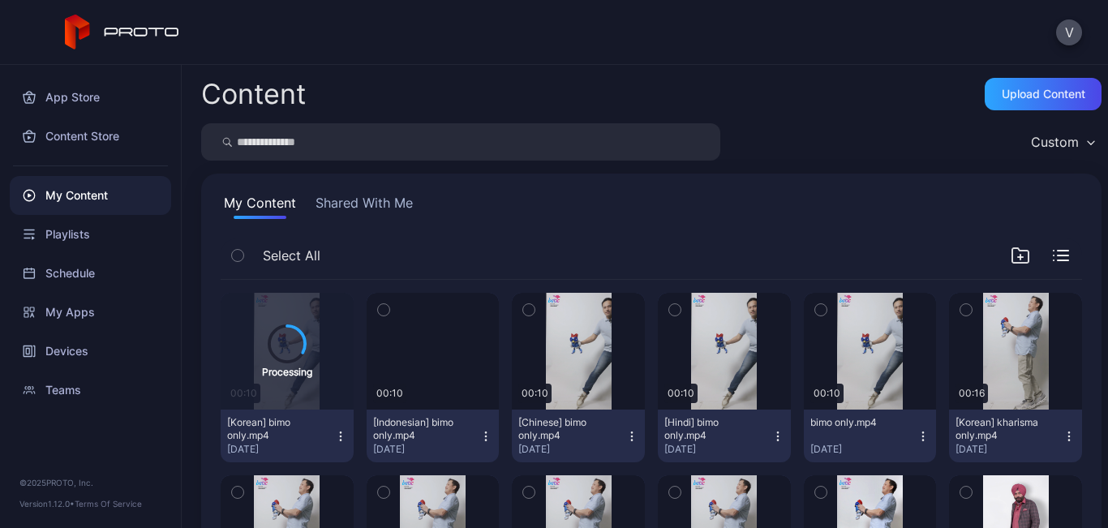
scroll to position [162, 0]
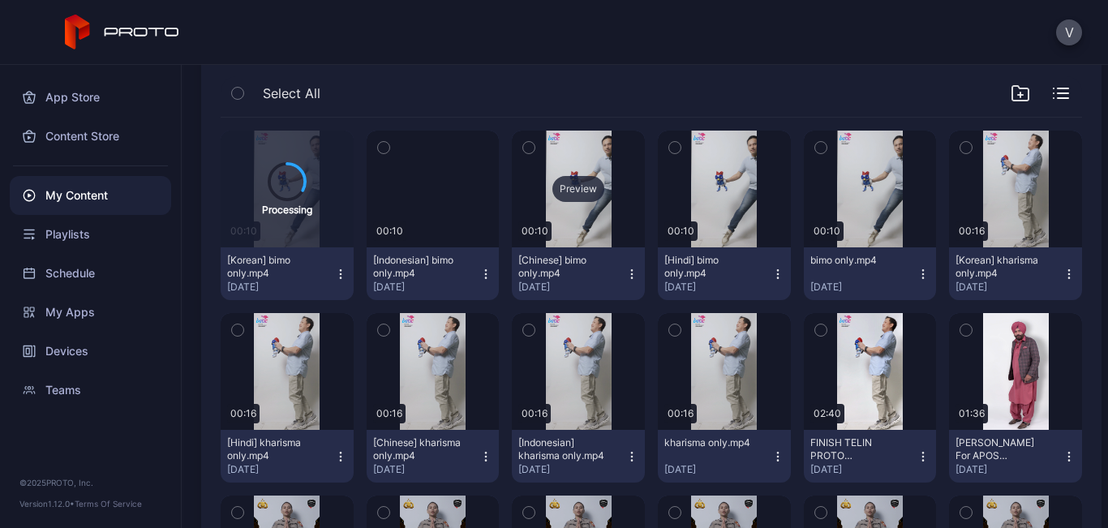
click at [562, 180] on div "Preview" at bounding box center [579, 189] width 52 height 26
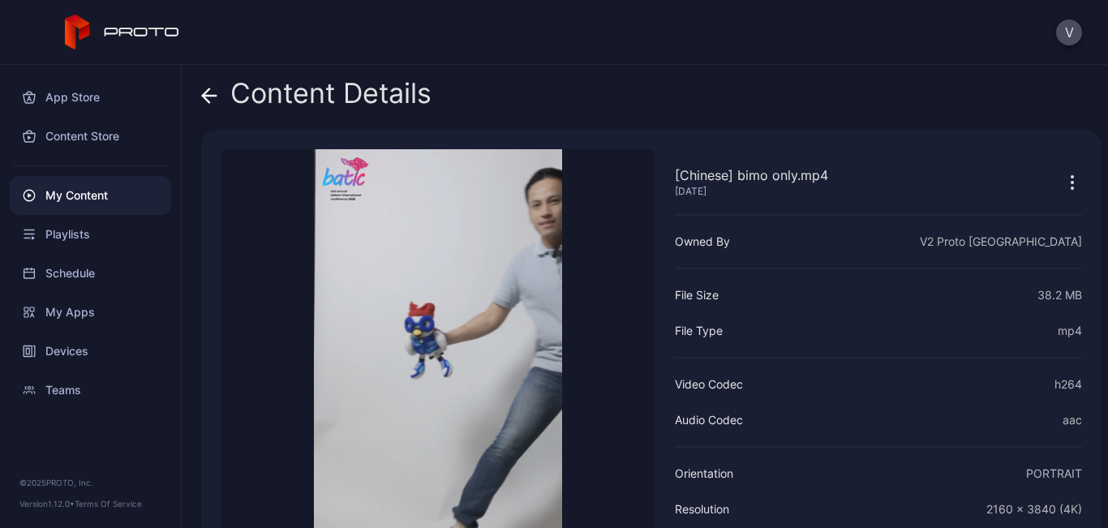
click at [213, 102] on icon at bounding box center [209, 96] width 16 height 16
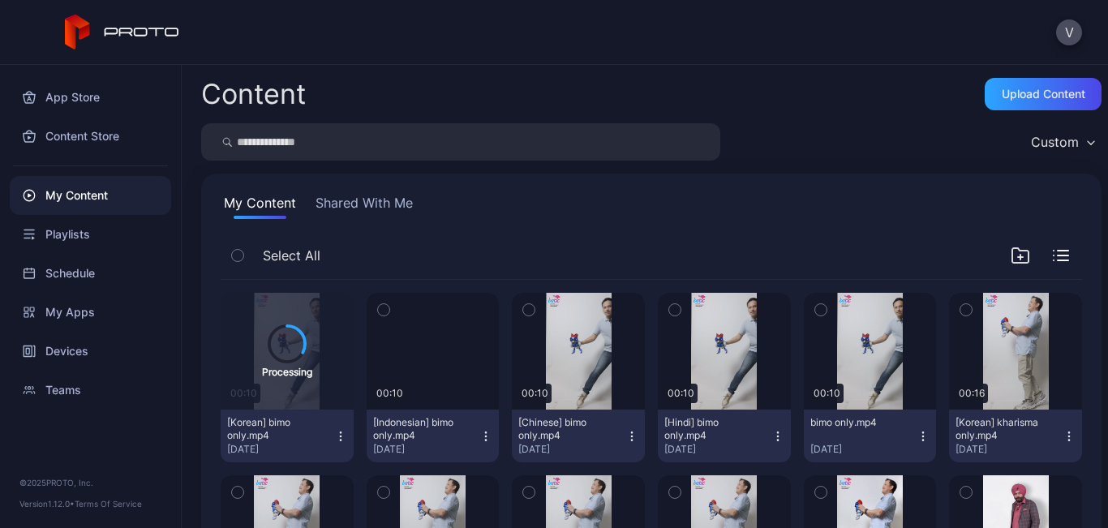
scroll to position [162, 0]
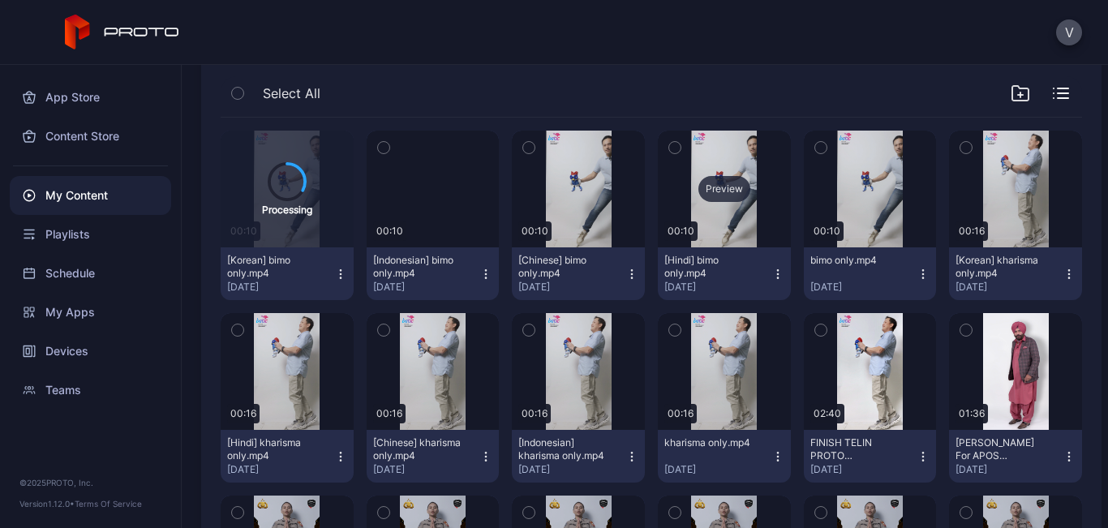
click at [711, 190] on div "Preview" at bounding box center [725, 189] width 52 height 26
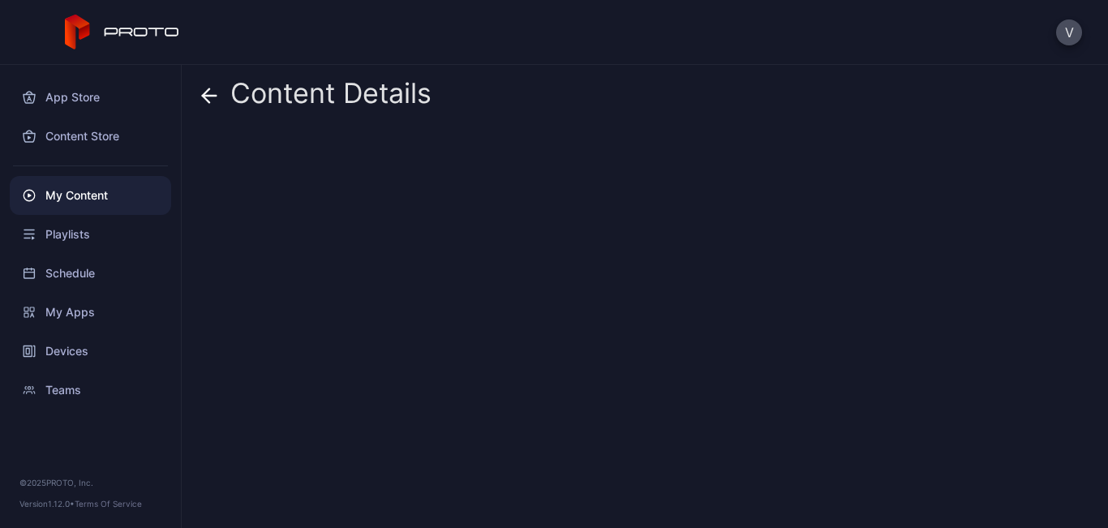
click at [206, 92] on icon at bounding box center [206, 95] width 6 height 14
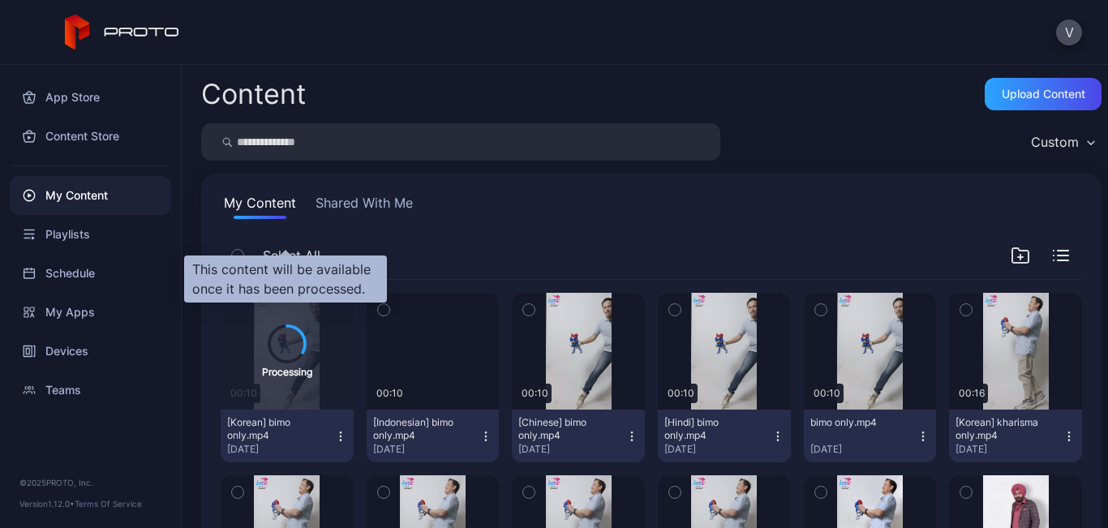
scroll to position [162, 0]
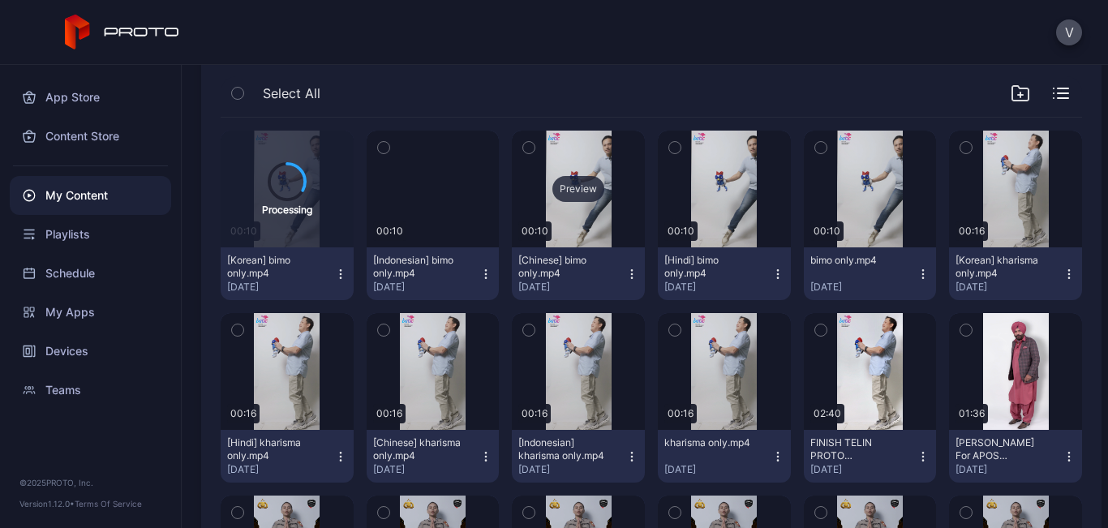
click at [596, 181] on div "Preview" at bounding box center [579, 189] width 52 height 26
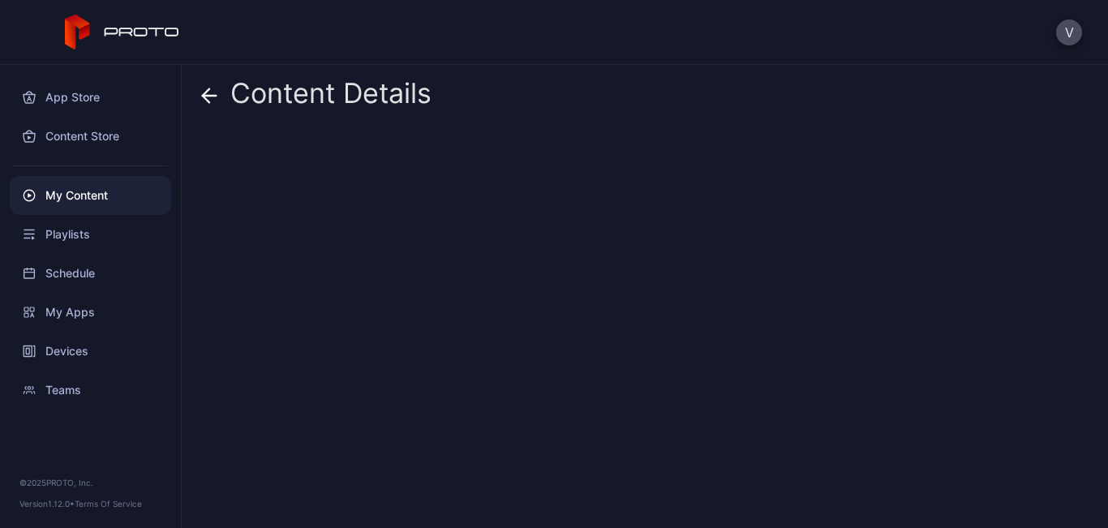
click at [208, 93] on icon at bounding box center [209, 96] width 16 height 16
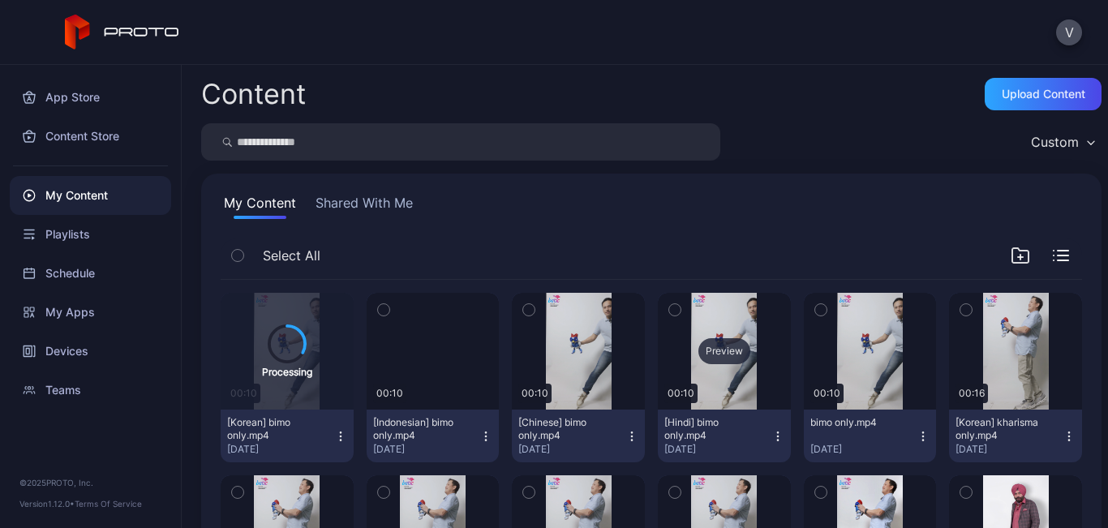
scroll to position [162, 0]
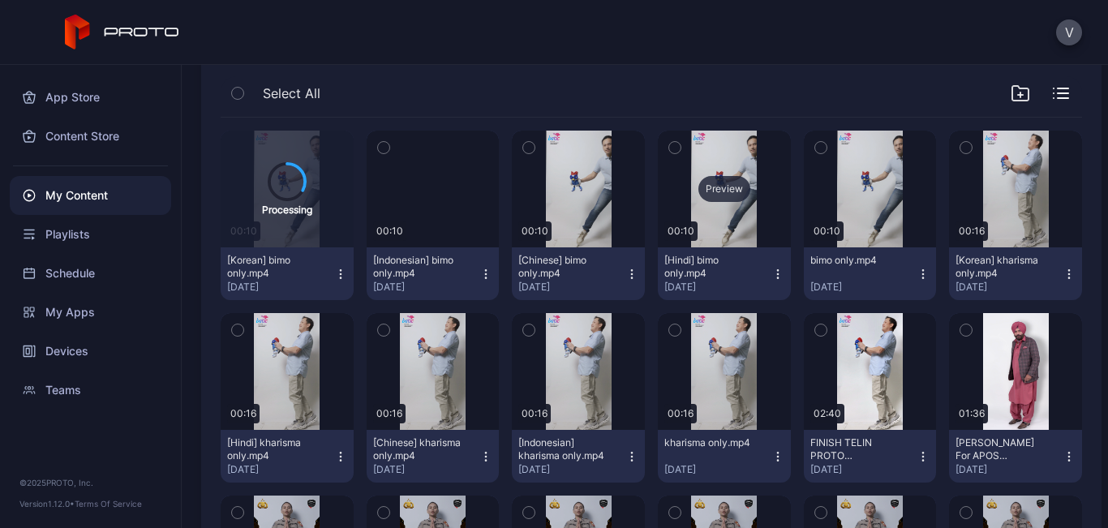
click at [717, 195] on div "Preview" at bounding box center [725, 189] width 52 height 26
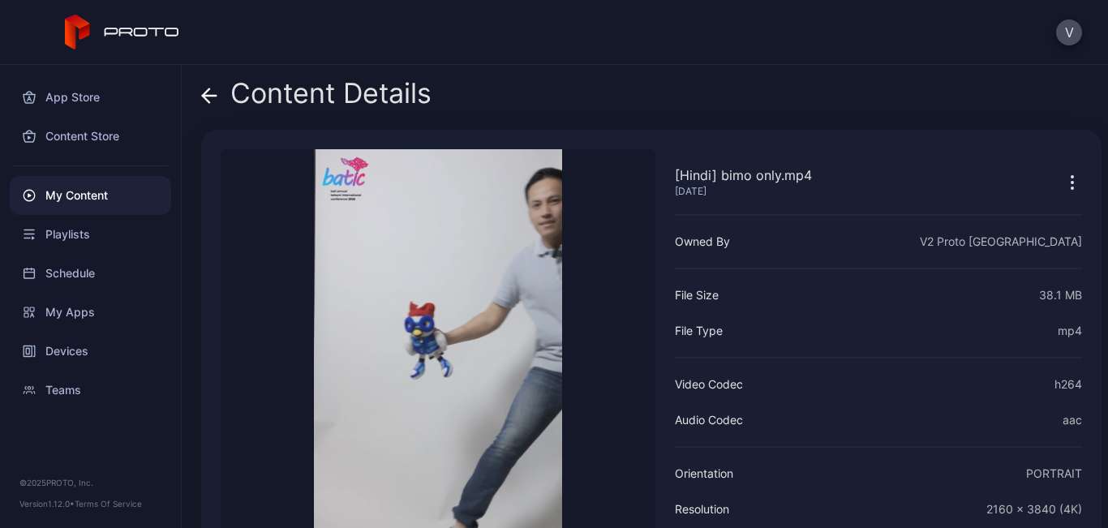
click at [204, 89] on icon at bounding box center [209, 96] width 16 height 16
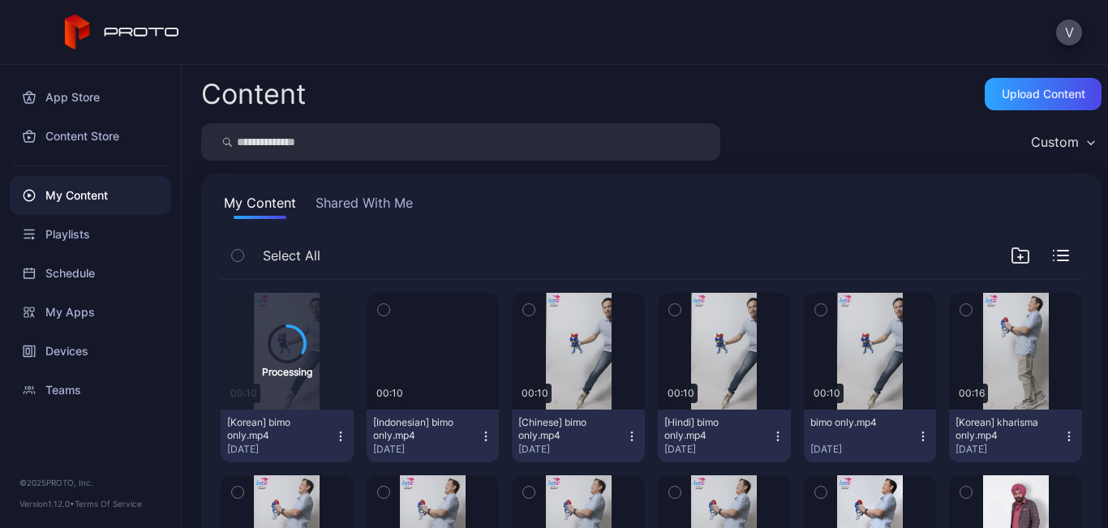
scroll to position [162, 0]
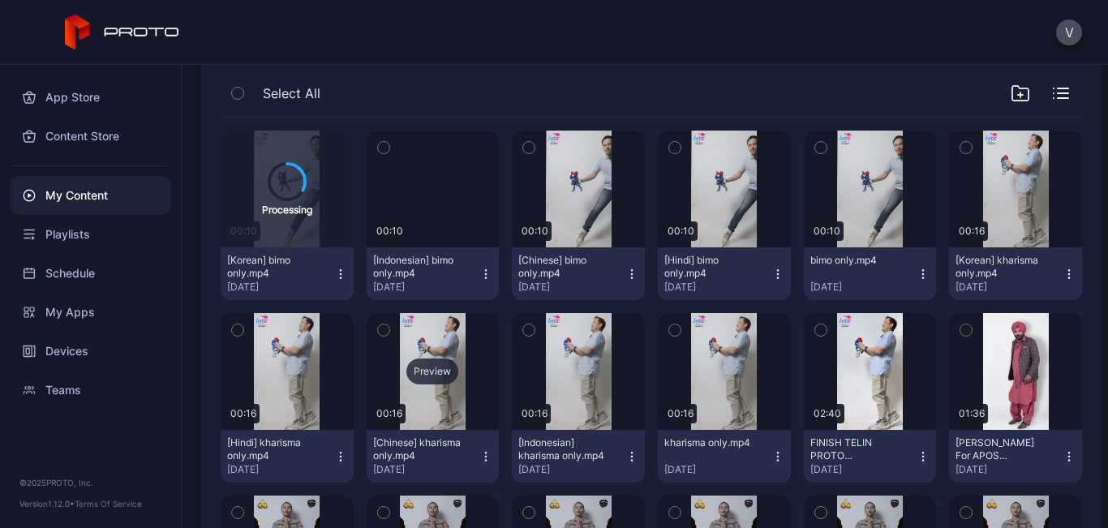
click at [436, 354] on div "Preview" at bounding box center [433, 371] width 133 height 117
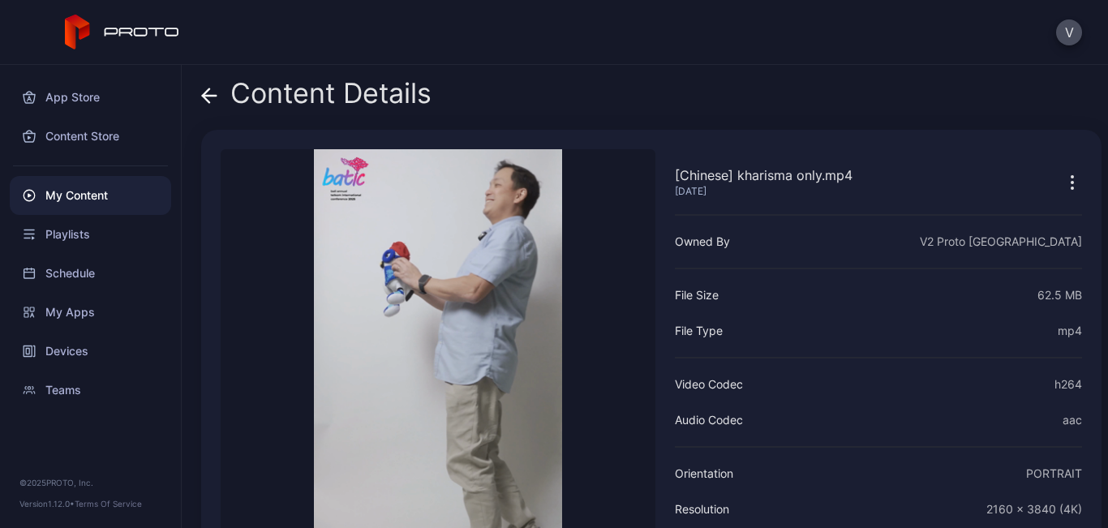
click at [214, 104] on span at bounding box center [209, 93] width 16 height 31
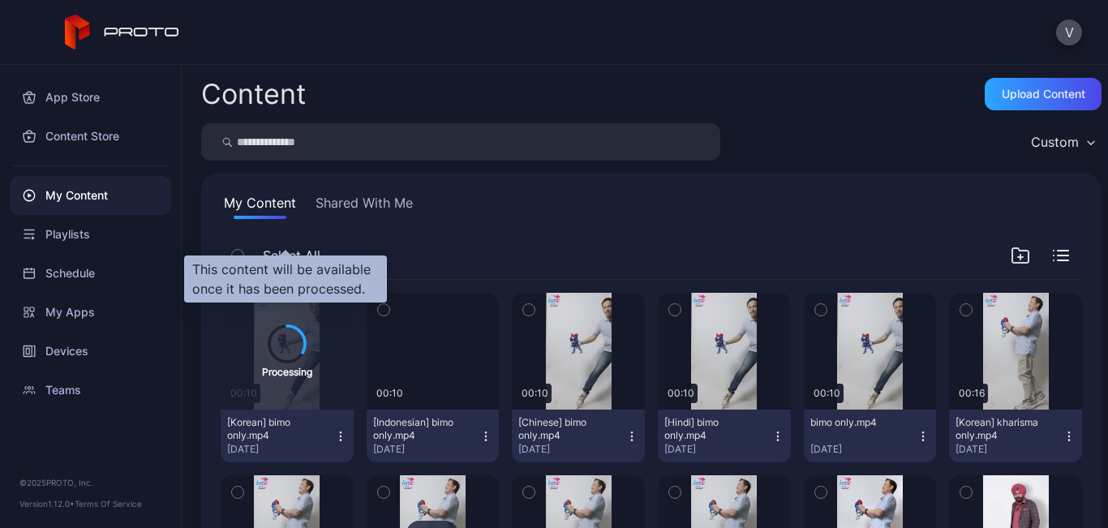
scroll to position [162, 0]
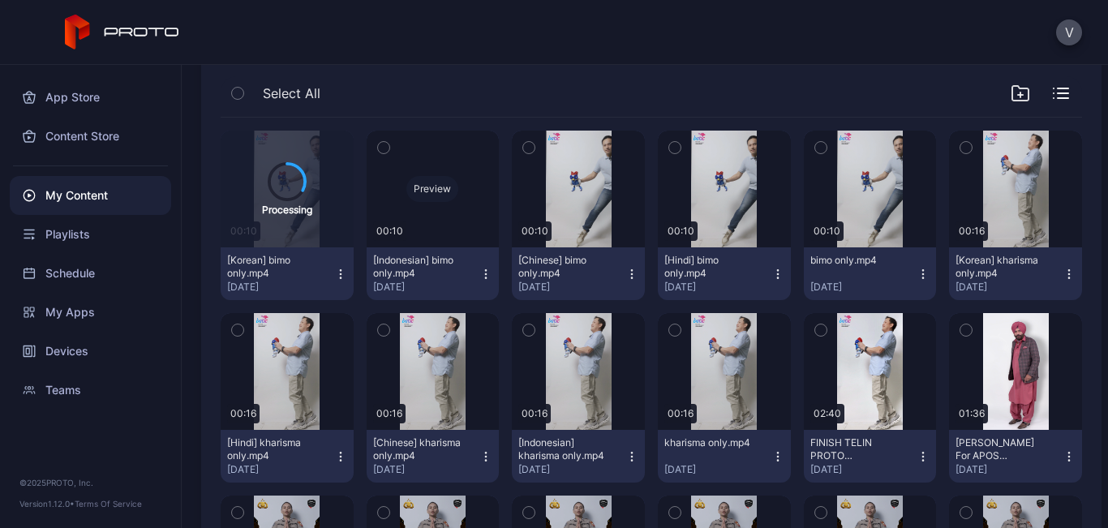
click at [440, 171] on div "Preview" at bounding box center [433, 189] width 133 height 117
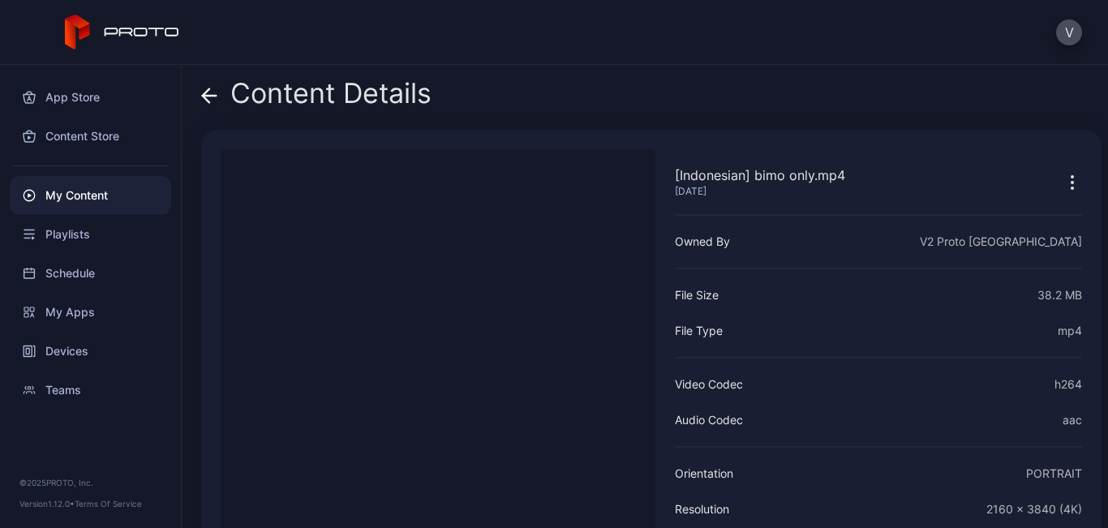
click at [216, 89] on icon at bounding box center [209, 96] width 16 height 16
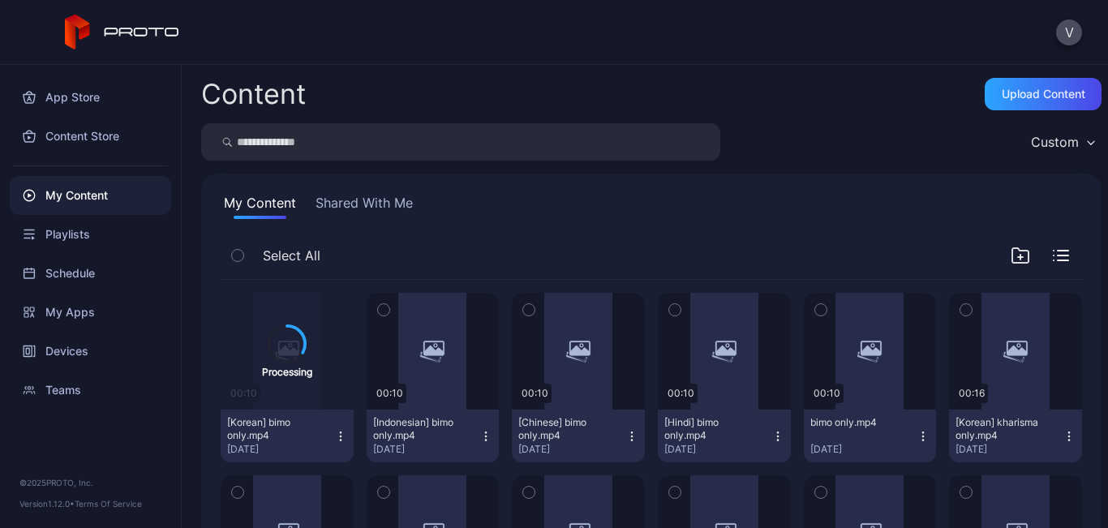
scroll to position [162, 0]
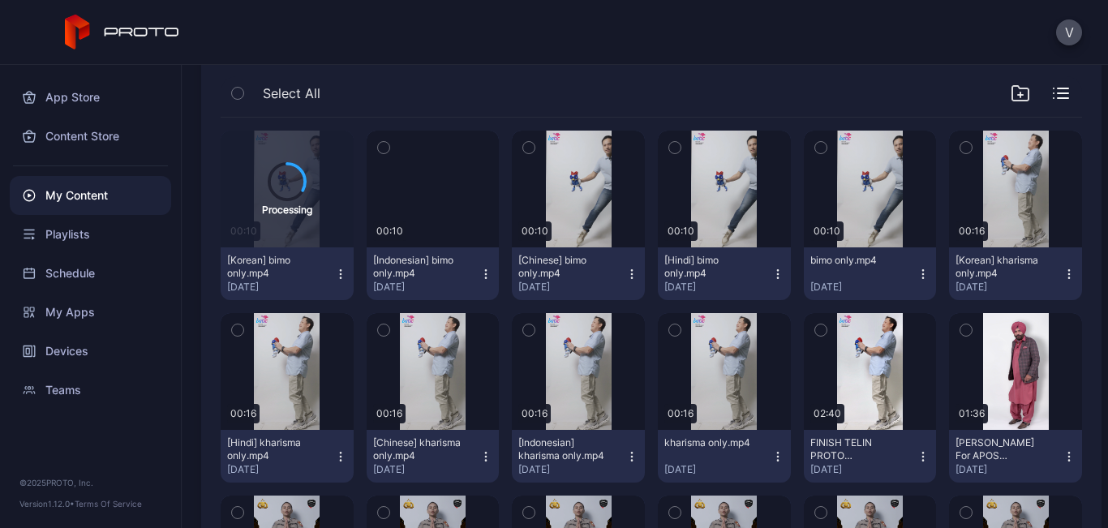
click at [480, 269] on icon "button" at bounding box center [486, 274] width 13 height 13
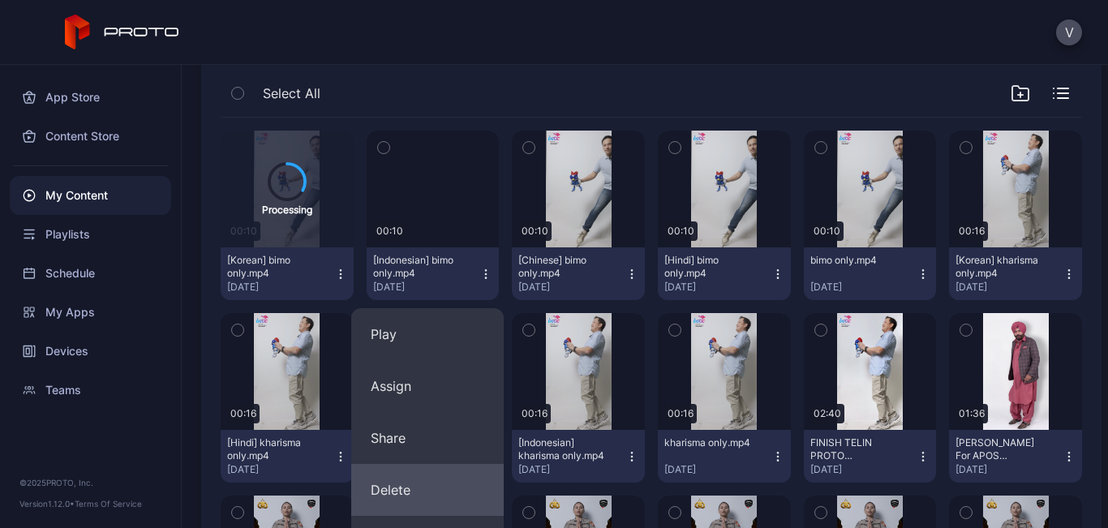
click at [411, 485] on button "Delete" at bounding box center [427, 490] width 153 height 52
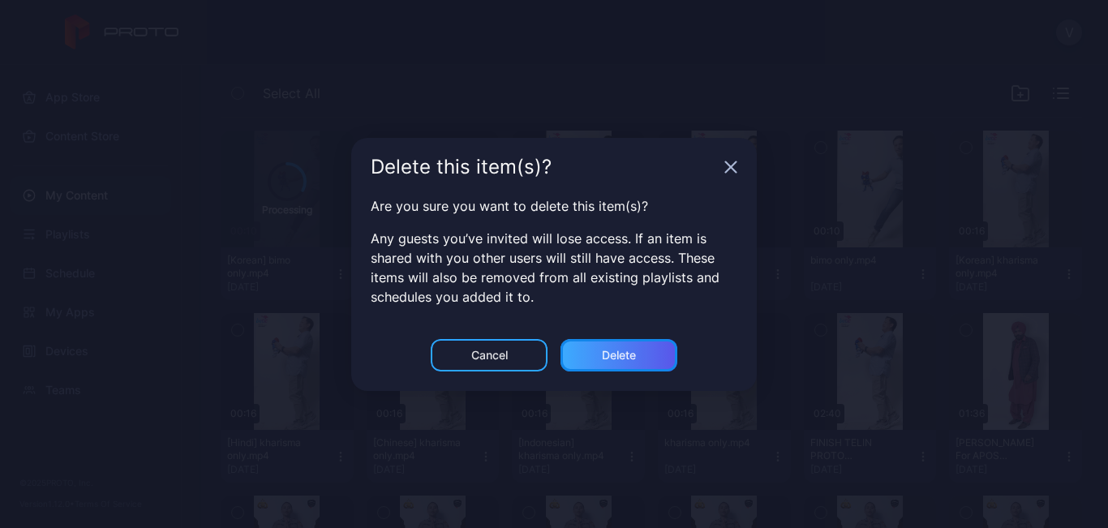
click at [631, 349] on div "Delete" at bounding box center [619, 355] width 34 height 13
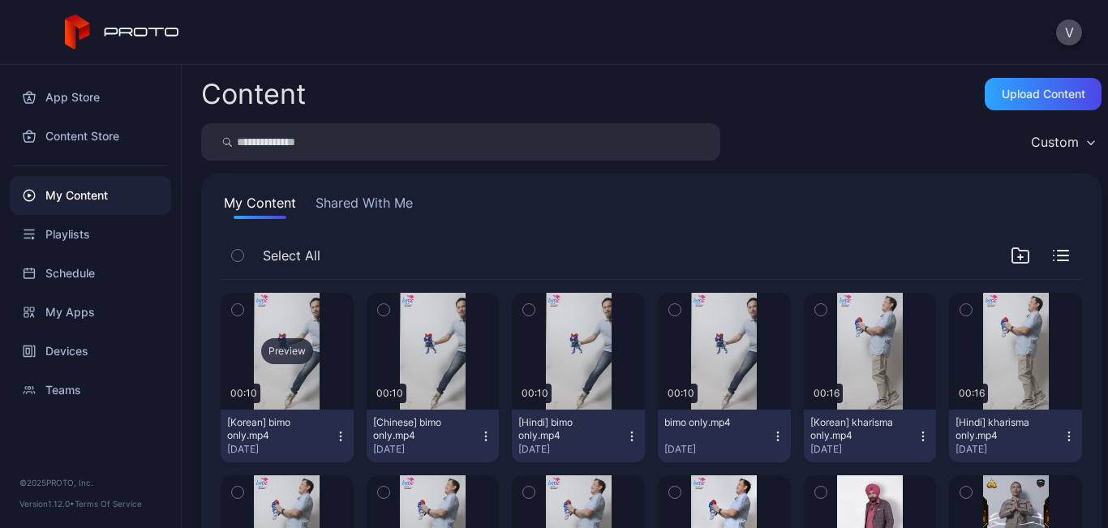
click at [300, 346] on div "Preview" at bounding box center [287, 351] width 52 height 26
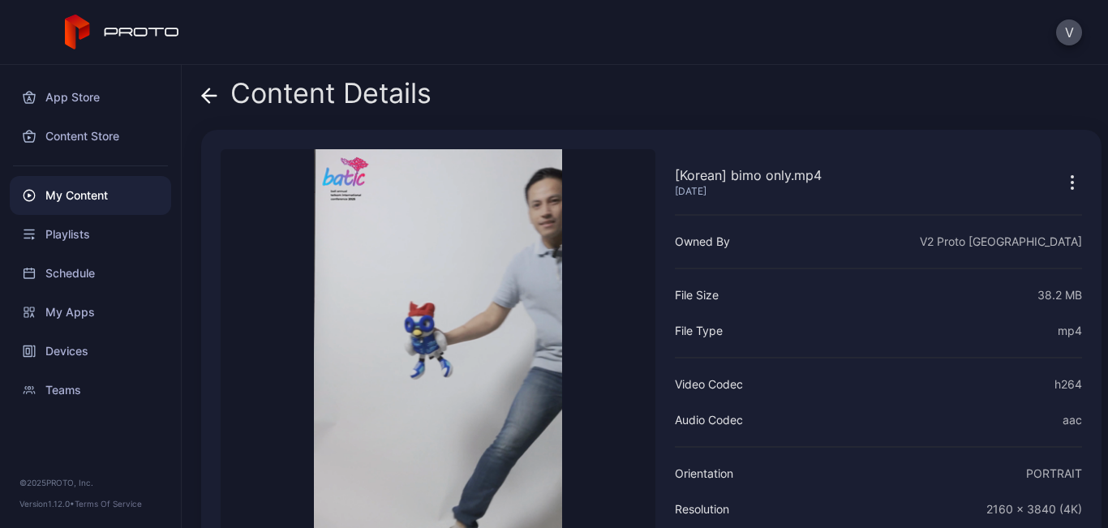
click at [206, 88] on icon at bounding box center [209, 96] width 16 height 16
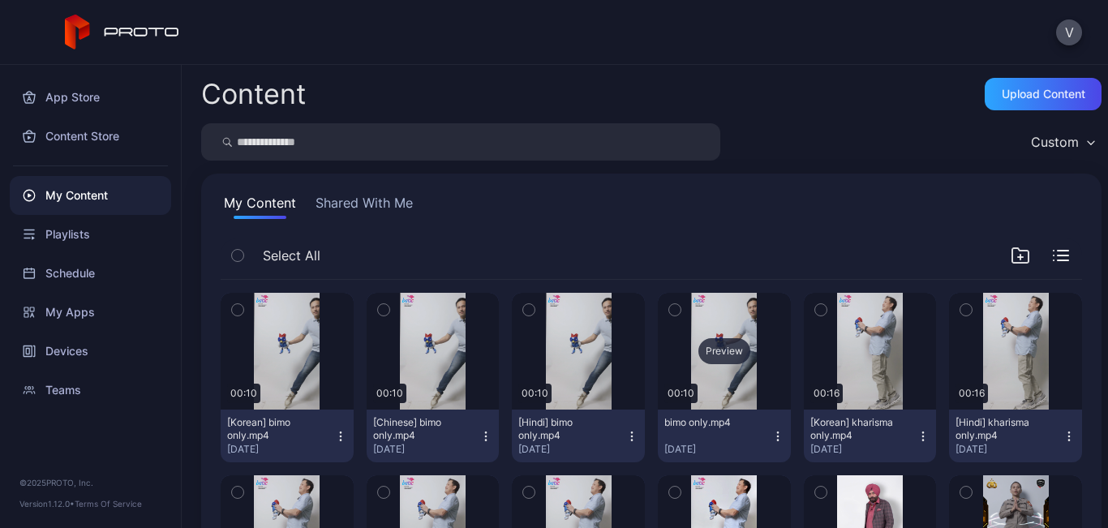
click at [722, 346] on div "Preview" at bounding box center [725, 351] width 52 height 26
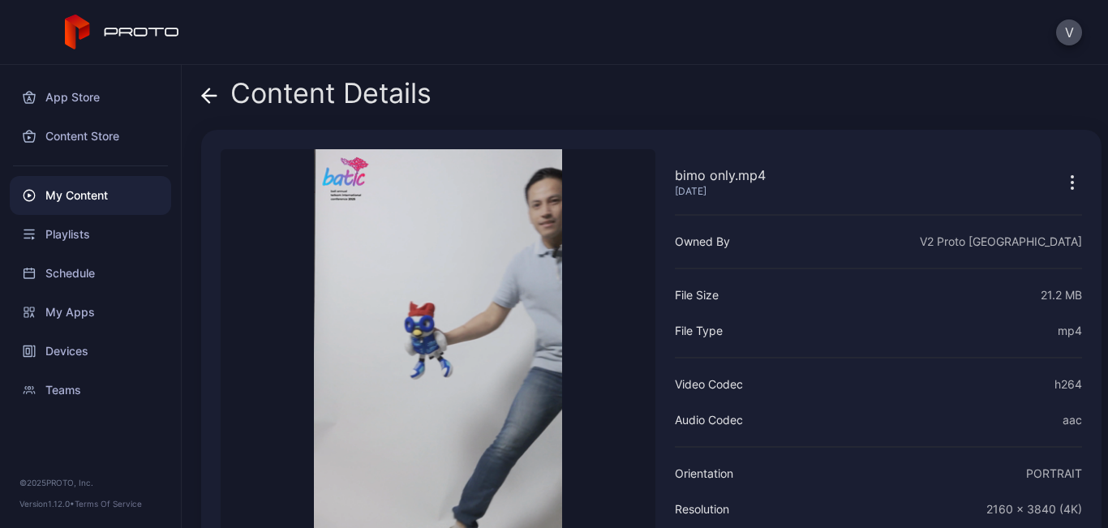
click at [209, 80] on span at bounding box center [209, 93] width 16 height 31
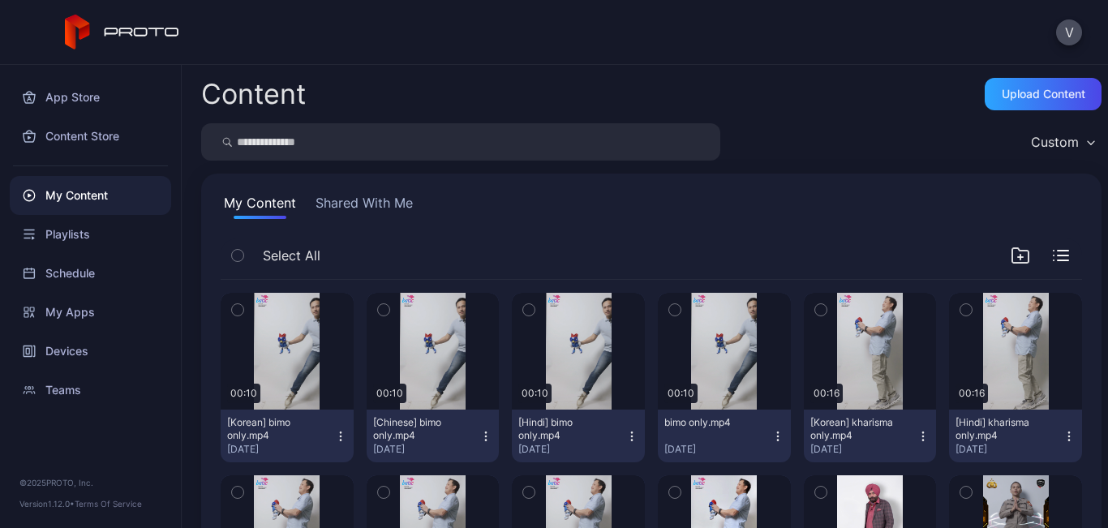
click at [772, 431] on icon "button" at bounding box center [778, 436] width 13 height 13
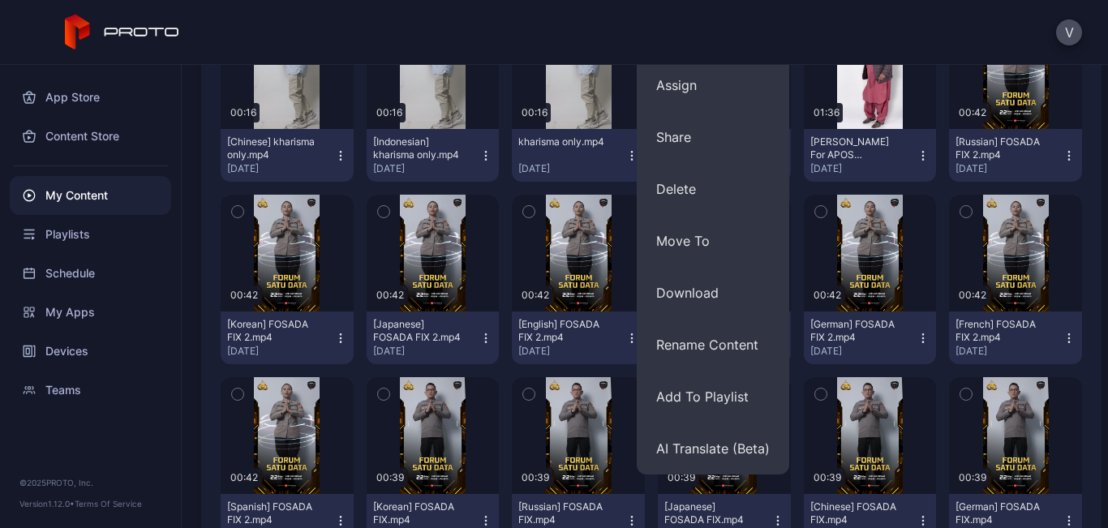
scroll to position [568, 0]
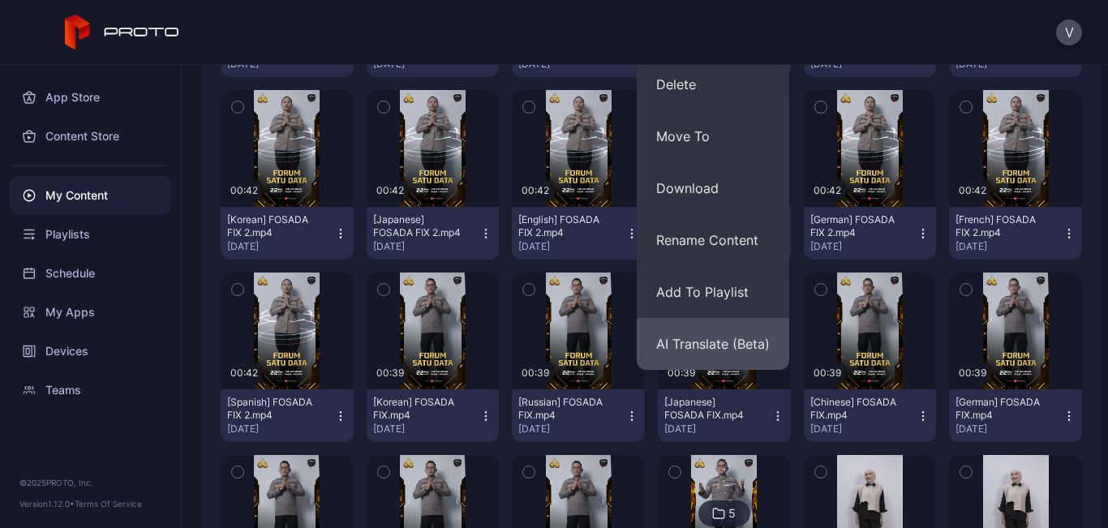
click at [718, 351] on button "AI Translate (Beta)" at bounding box center [713, 344] width 153 height 52
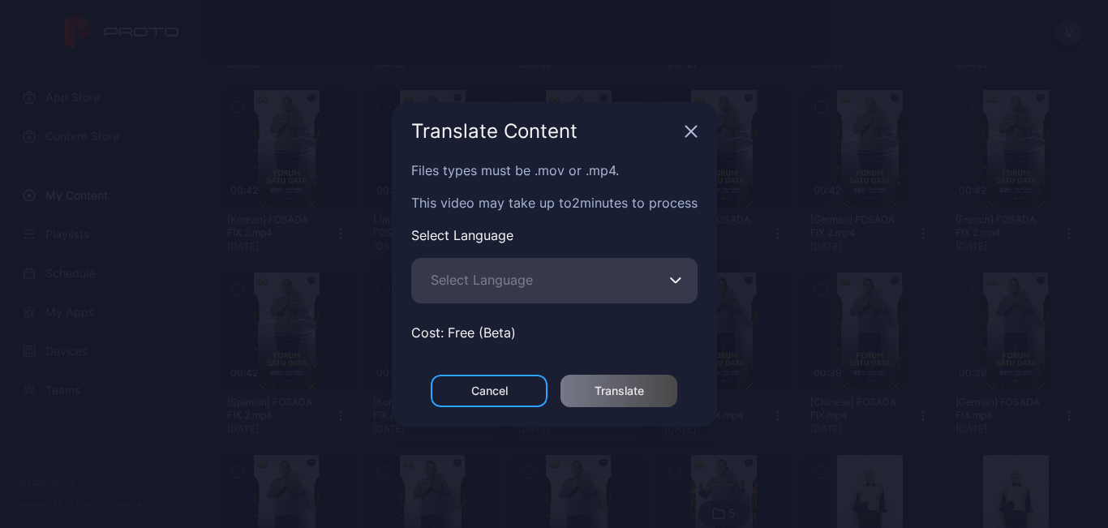
click at [677, 280] on icon "button" at bounding box center [676, 280] width 12 height 6
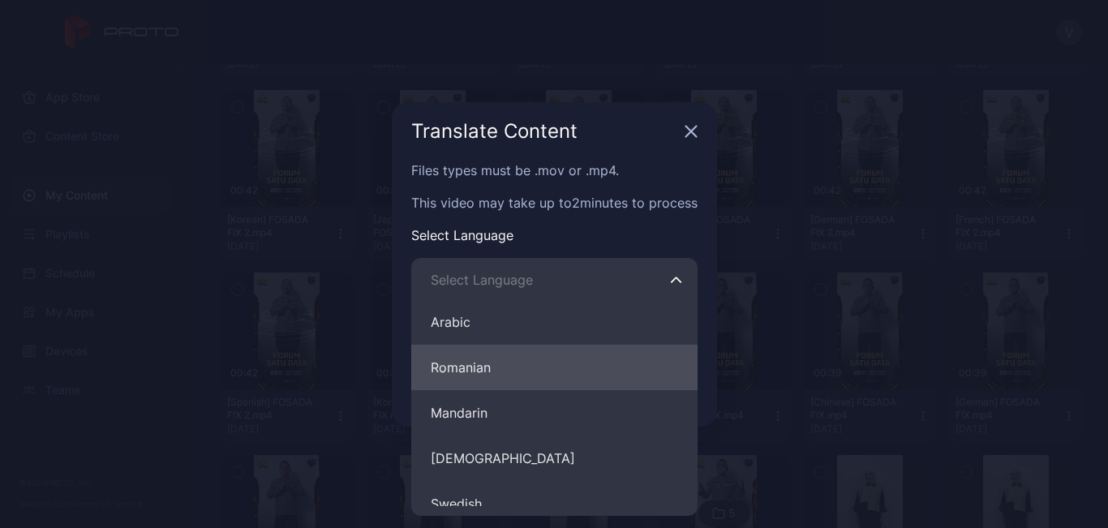
scroll to position [730, 0]
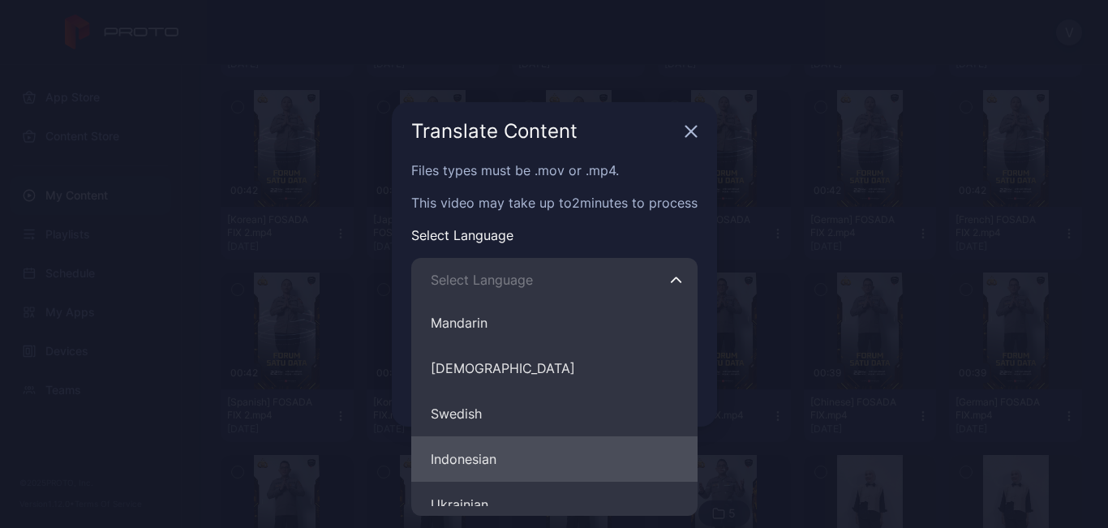
click at [481, 455] on button "Indonesian" at bounding box center [554, 459] width 286 height 45
type input "**********"
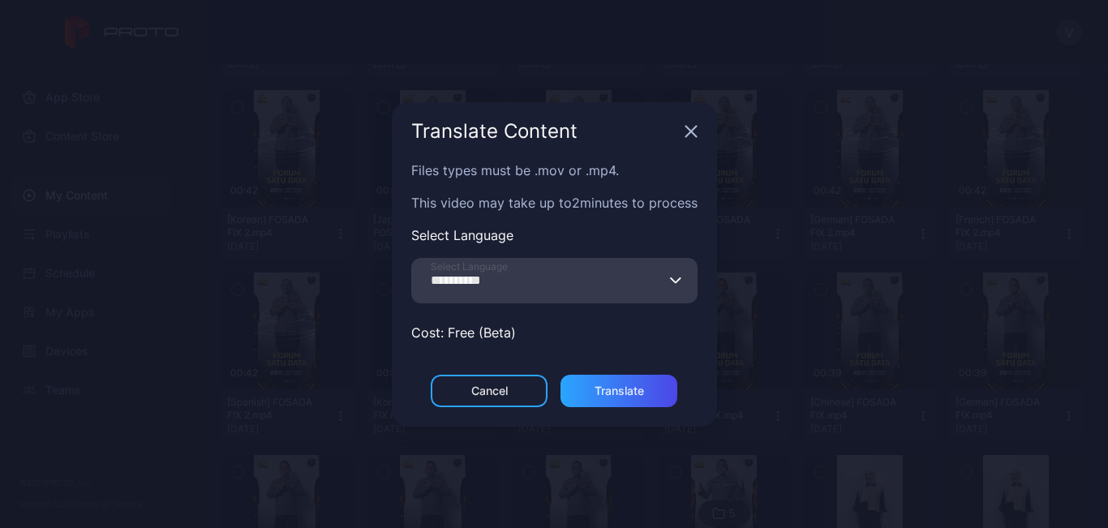
click at [681, 286] on button "**********" at bounding box center [676, 280] width 13 height 45
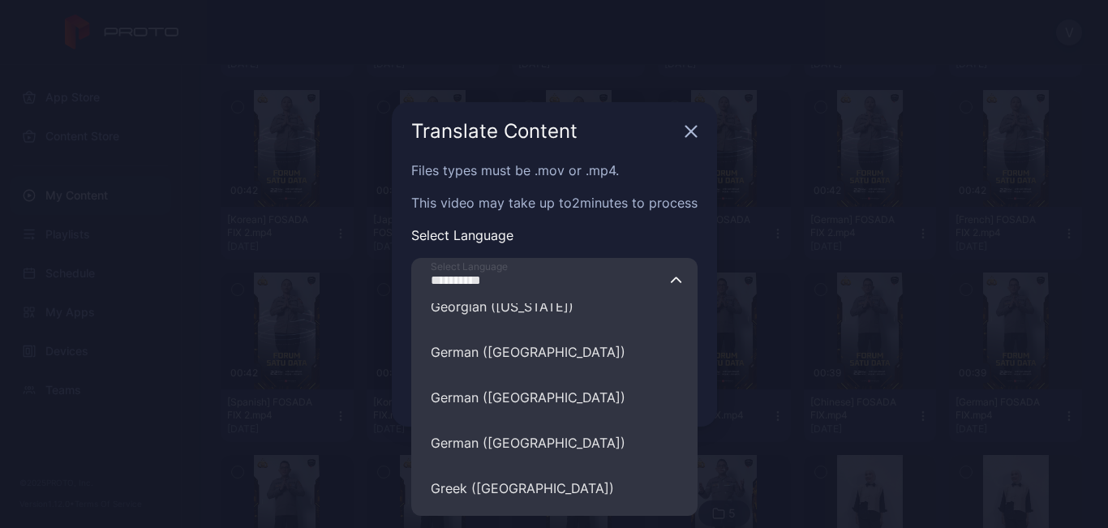
scroll to position [4787, 0]
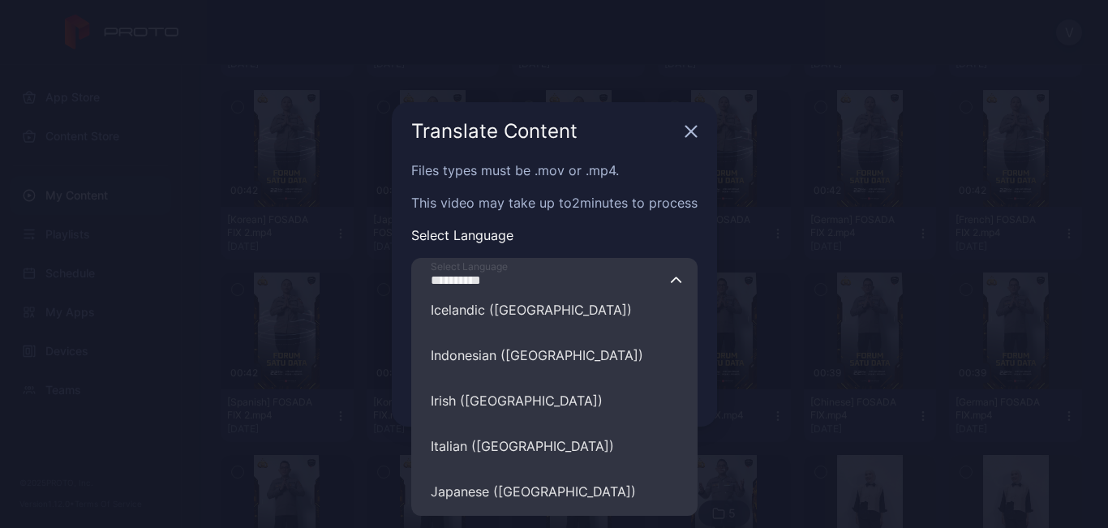
click at [679, 283] on icon "button" at bounding box center [676, 280] width 12 height 6
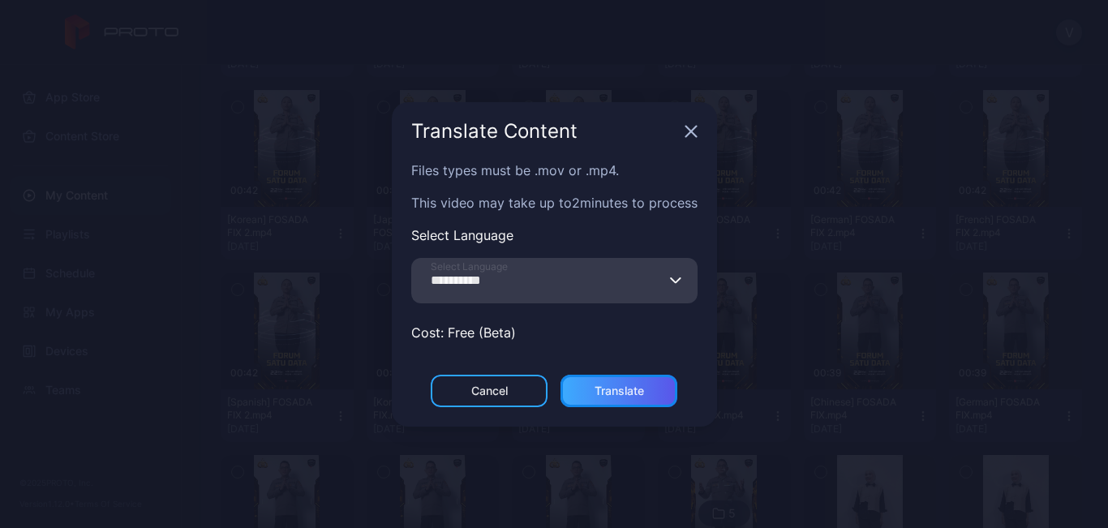
click at [631, 396] on div "Translate" at bounding box center [619, 391] width 49 height 13
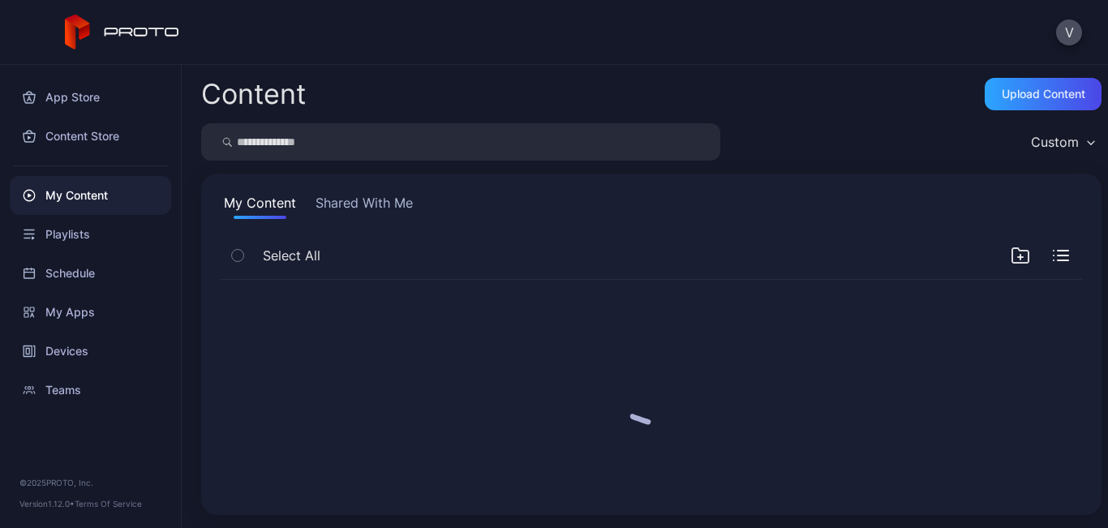
scroll to position [0, 0]
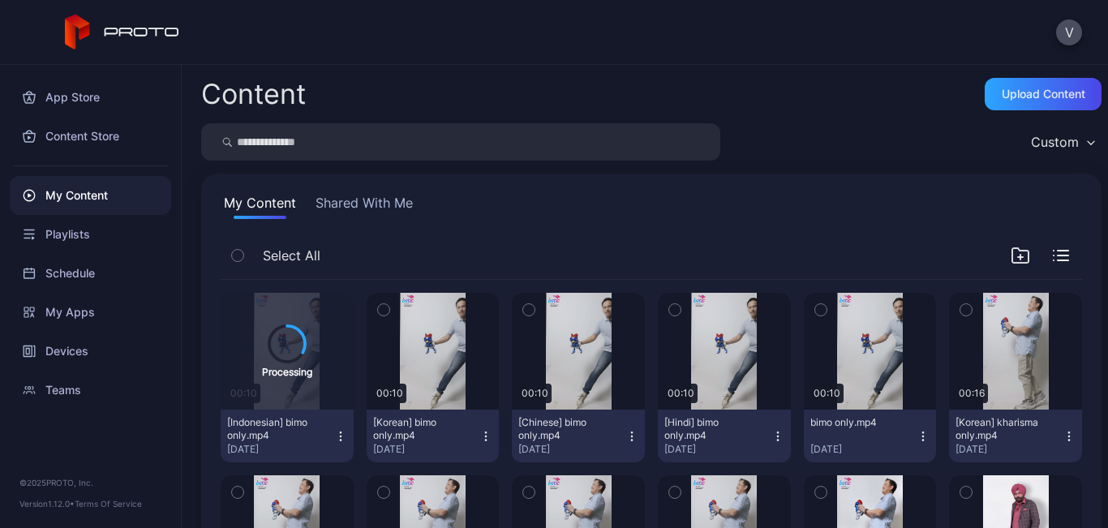
click at [481, 437] on icon "button" at bounding box center [486, 436] width 13 height 13
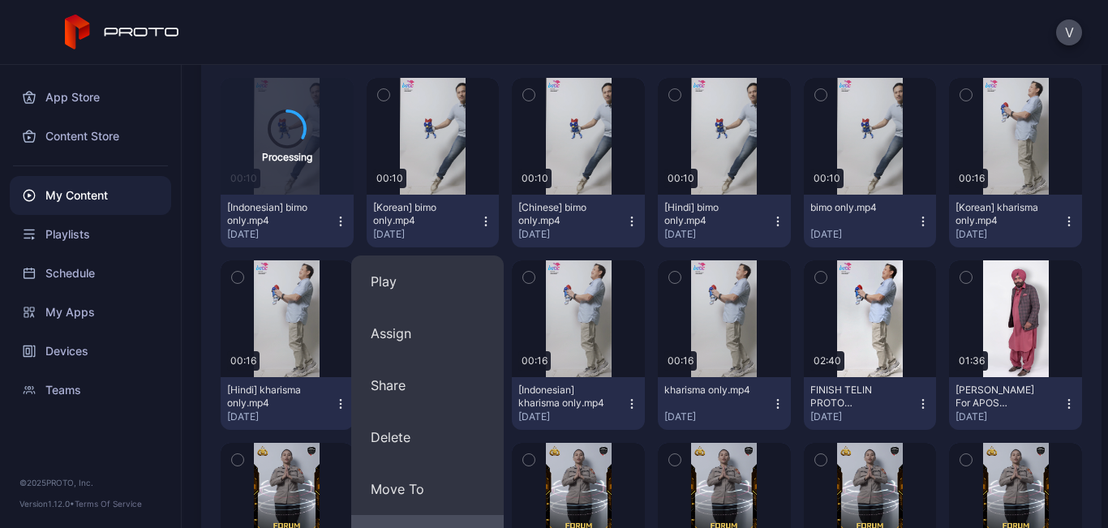
scroll to position [243, 0]
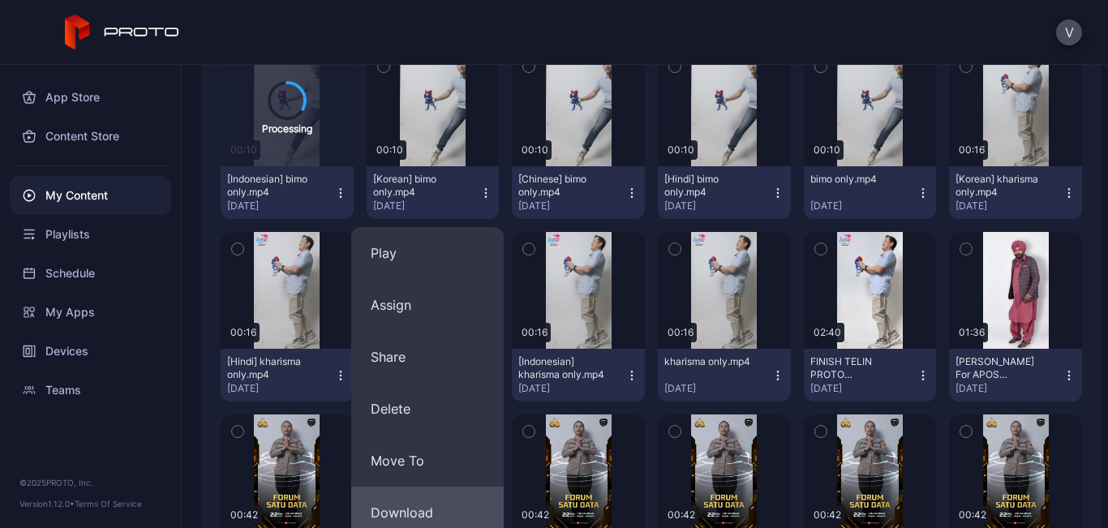
click at [399, 510] on button "Download" at bounding box center [427, 513] width 153 height 52
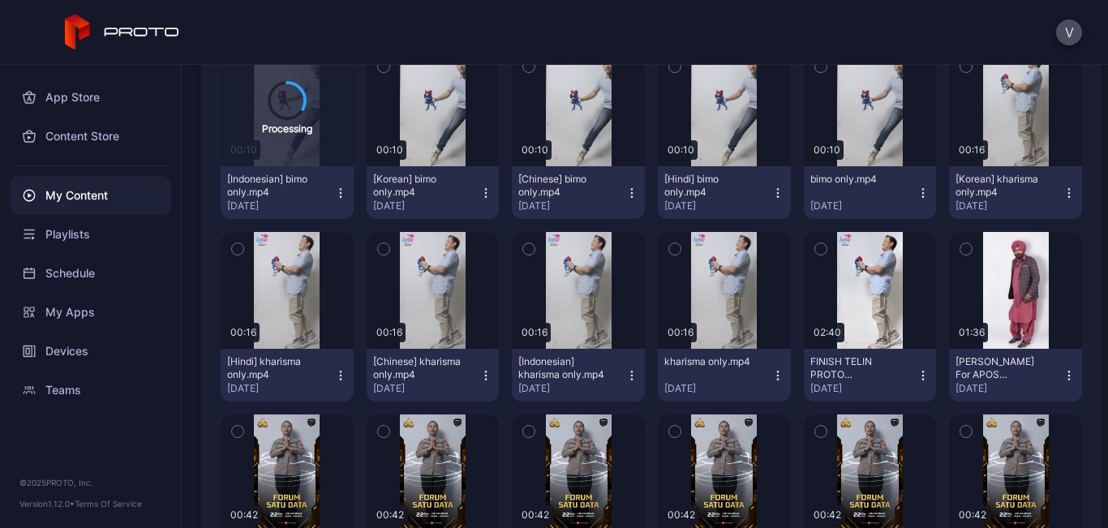
click at [607, 30] on div "V" at bounding box center [554, 32] width 1108 height 65
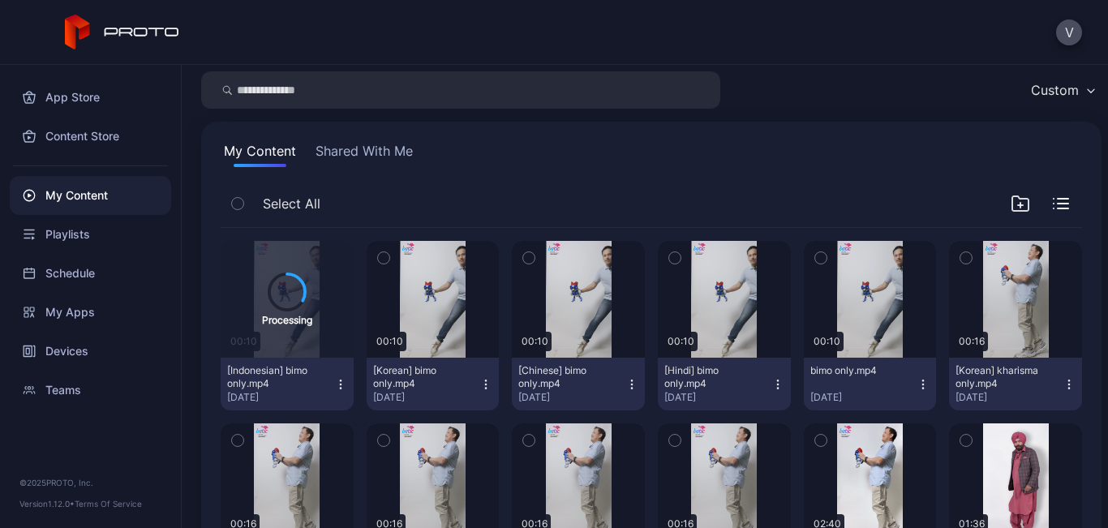
scroll to position [81, 0]
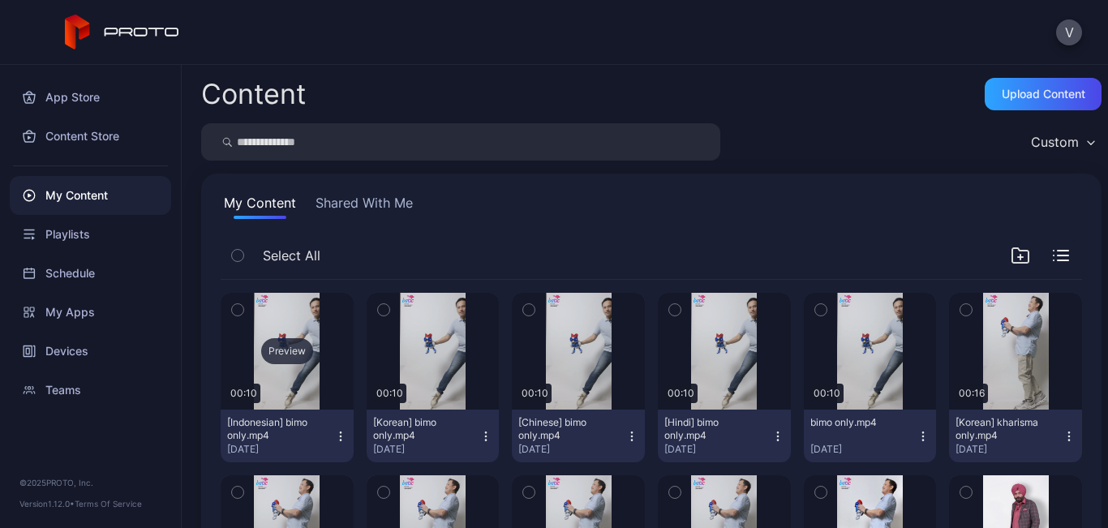
click at [308, 347] on div "Preview" at bounding box center [287, 351] width 52 height 26
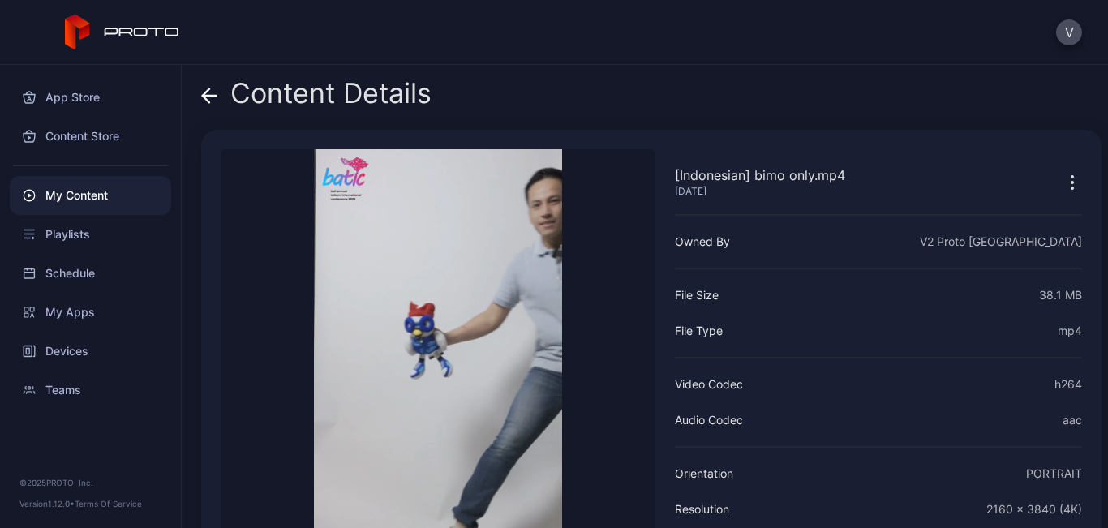
click at [205, 101] on icon at bounding box center [209, 96] width 16 height 16
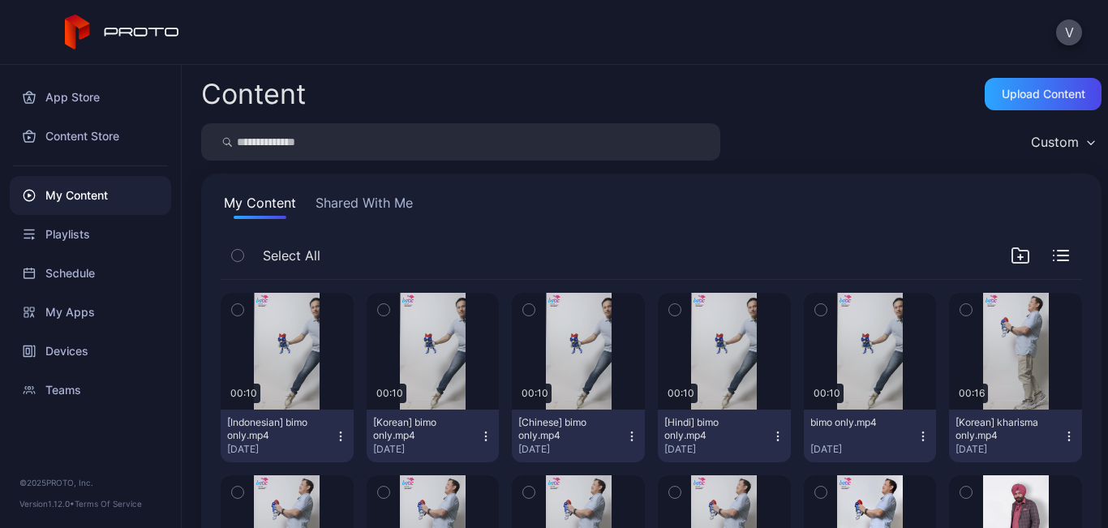
click at [340, 437] on icon "button" at bounding box center [340, 436] width 1 height 1
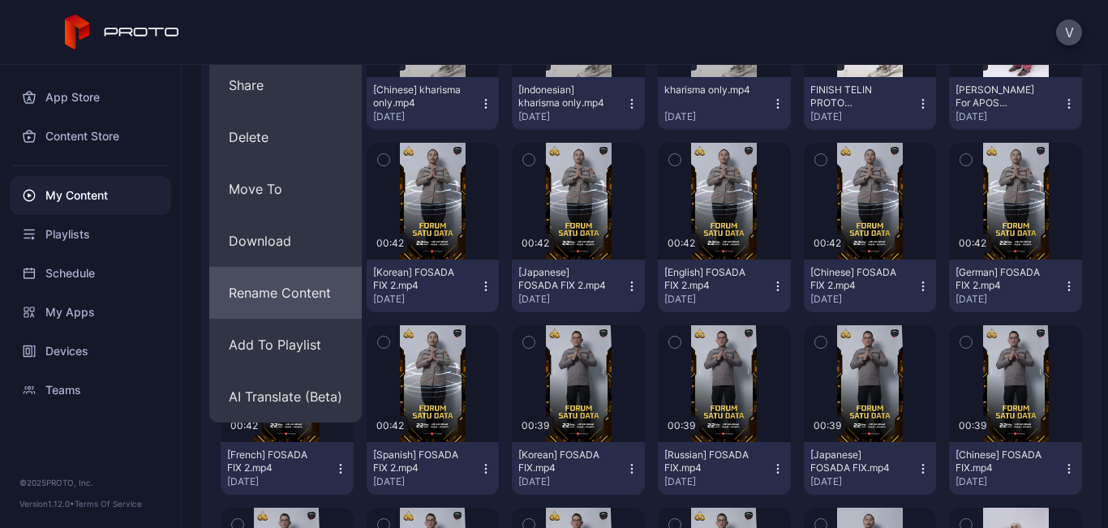
scroll to position [487, 0]
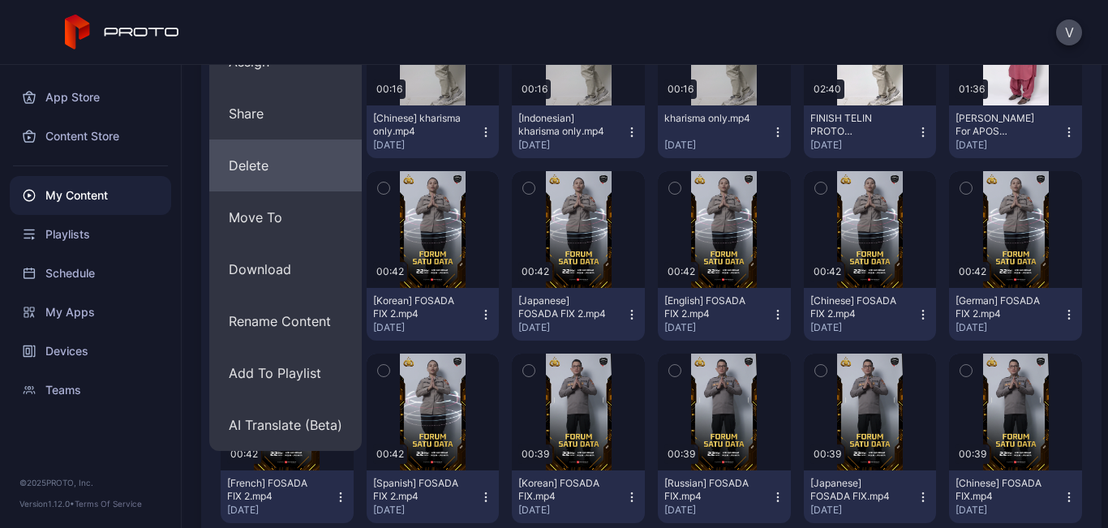
click at [271, 167] on button "Delete" at bounding box center [285, 166] width 153 height 52
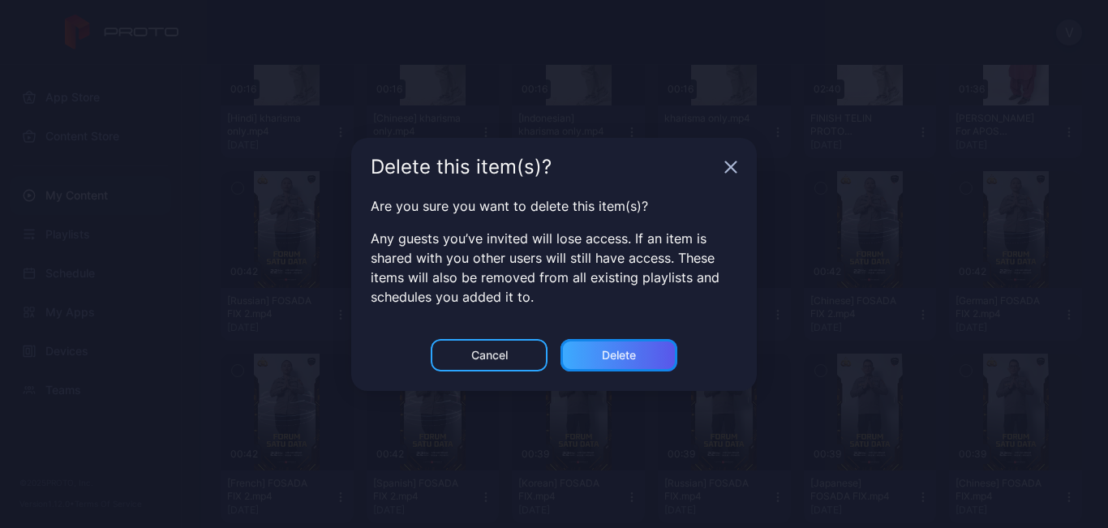
click at [591, 348] on div "Delete" at bounding box center [619, 355] width 117 height 32
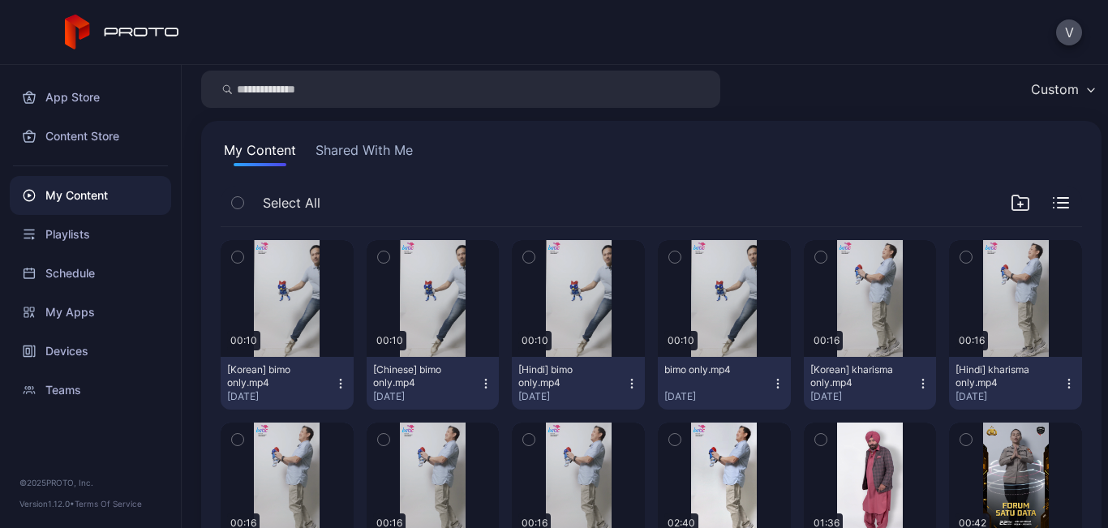
scroll to position [81, 0]
